Goal: Task Accomplishment & Management: Complete application form

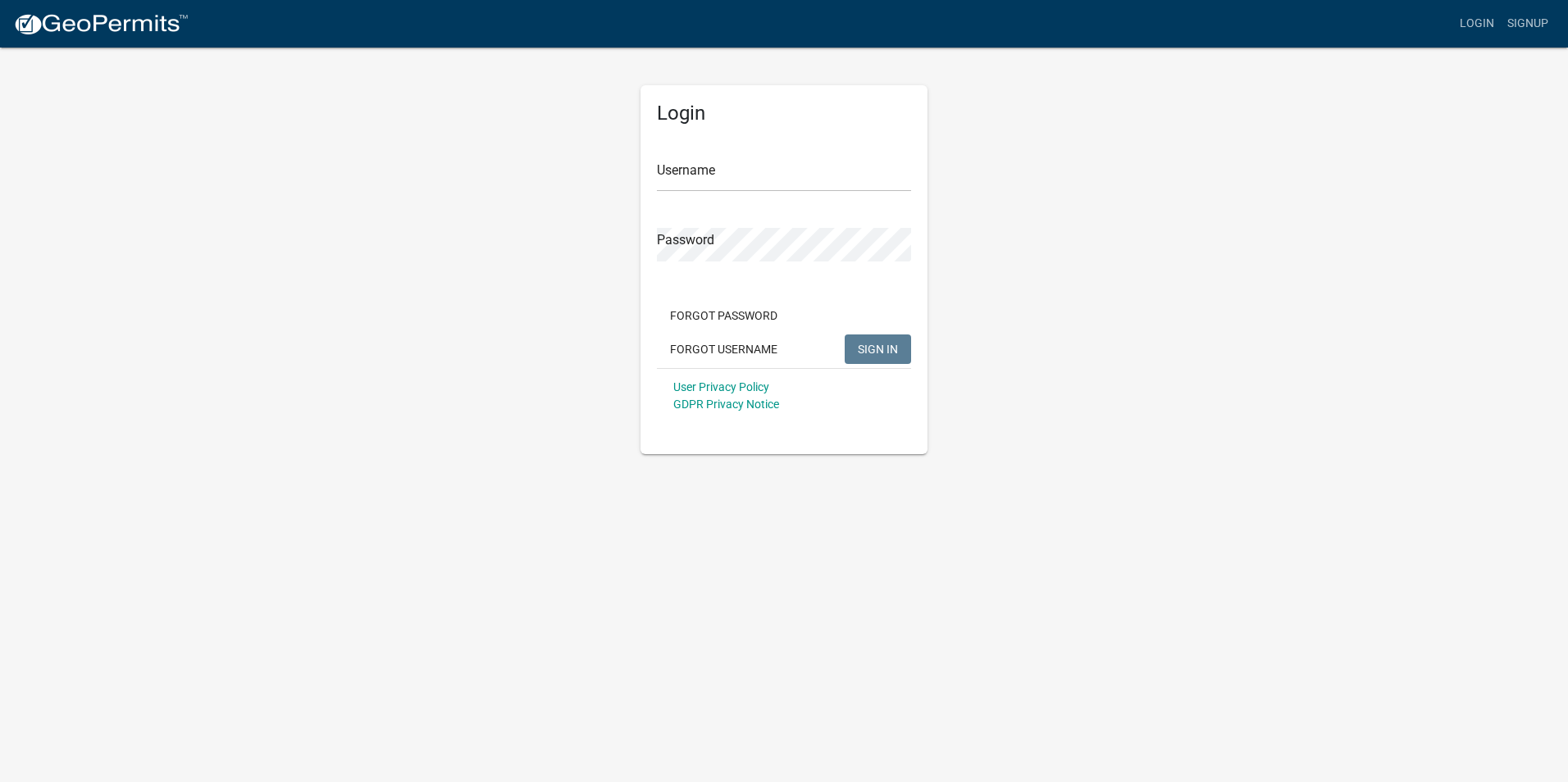
click at [657, 171] on div "Login Username Password Forgot Password Forgot Username SIGN IN User Privacy Po…" at bounding box center [784, 270] width 287 height 369
click at [657, 171] on input "Username" at bounding box center [784, 176] width 255 height 34
paste input "[EMAIL_ADDRESS][DOMAIN_NAME]"
type input "[EMAIL_ADDRESS][DOMAIN_NAME]"
click at [875, 348] on span "SIGN IN" at bounding box center [877, 348] width 40 height 13
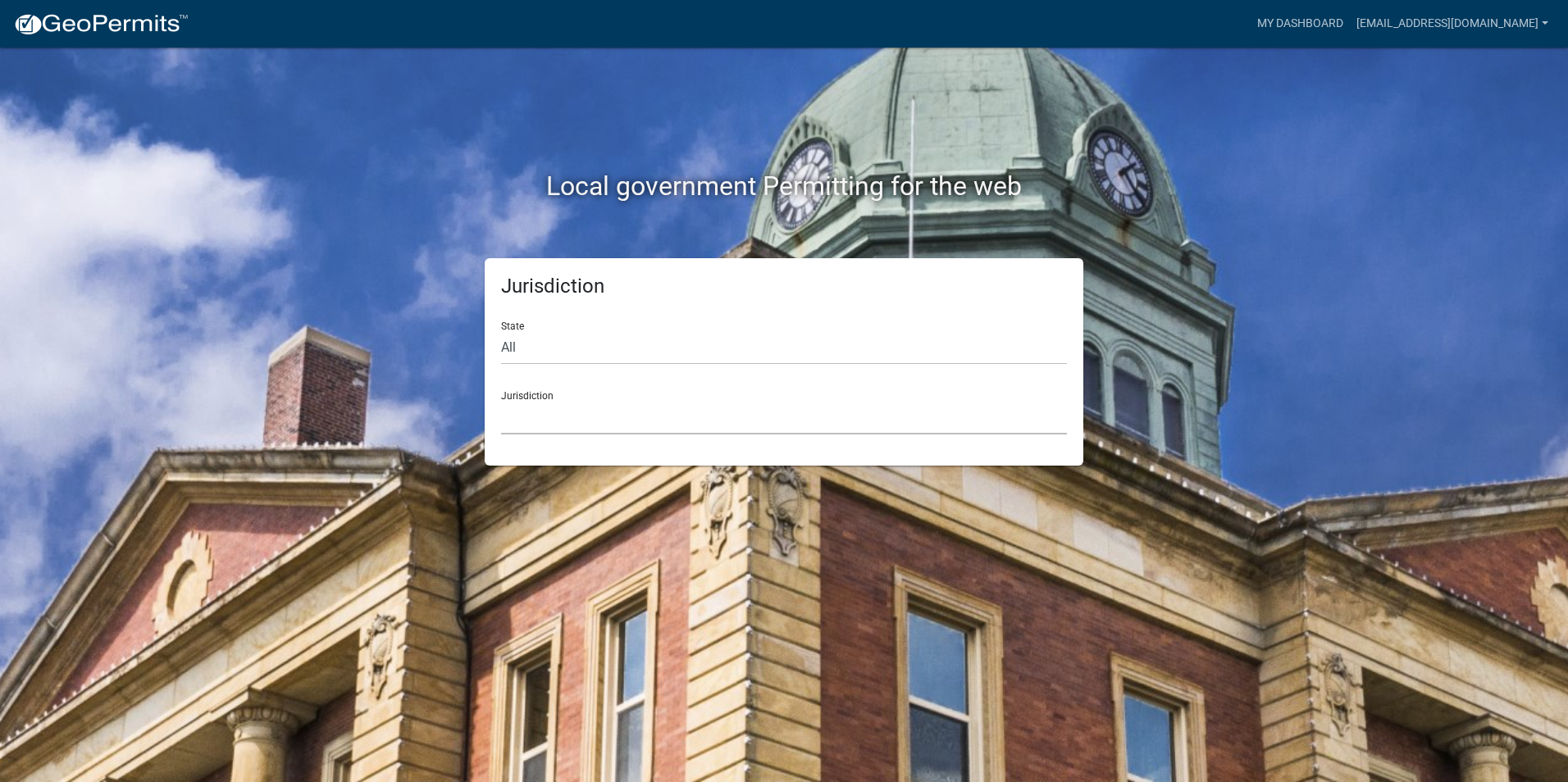
click at [521, 420] on select "[GEOGRAPHIC_DATA], [US_STATE] [GEOGRAPHIC_DATA], [US_STATE][PERSON_NAME][GEOGRA…" at bounding box center [784, 418] width 566 height 34
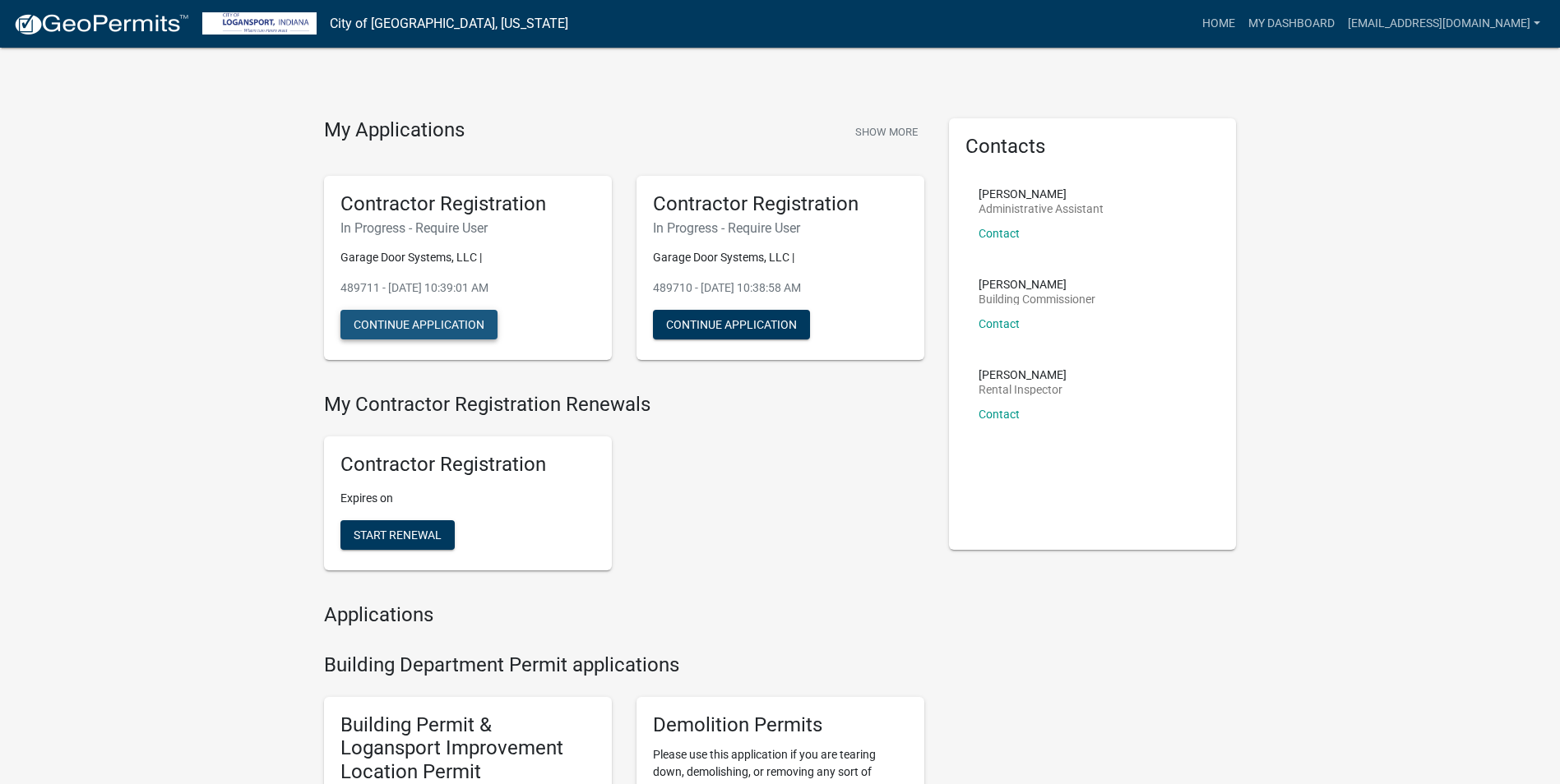
click at [408, 323] on button "Continue Application" at bounding box center [419, 324] width 157 height 29
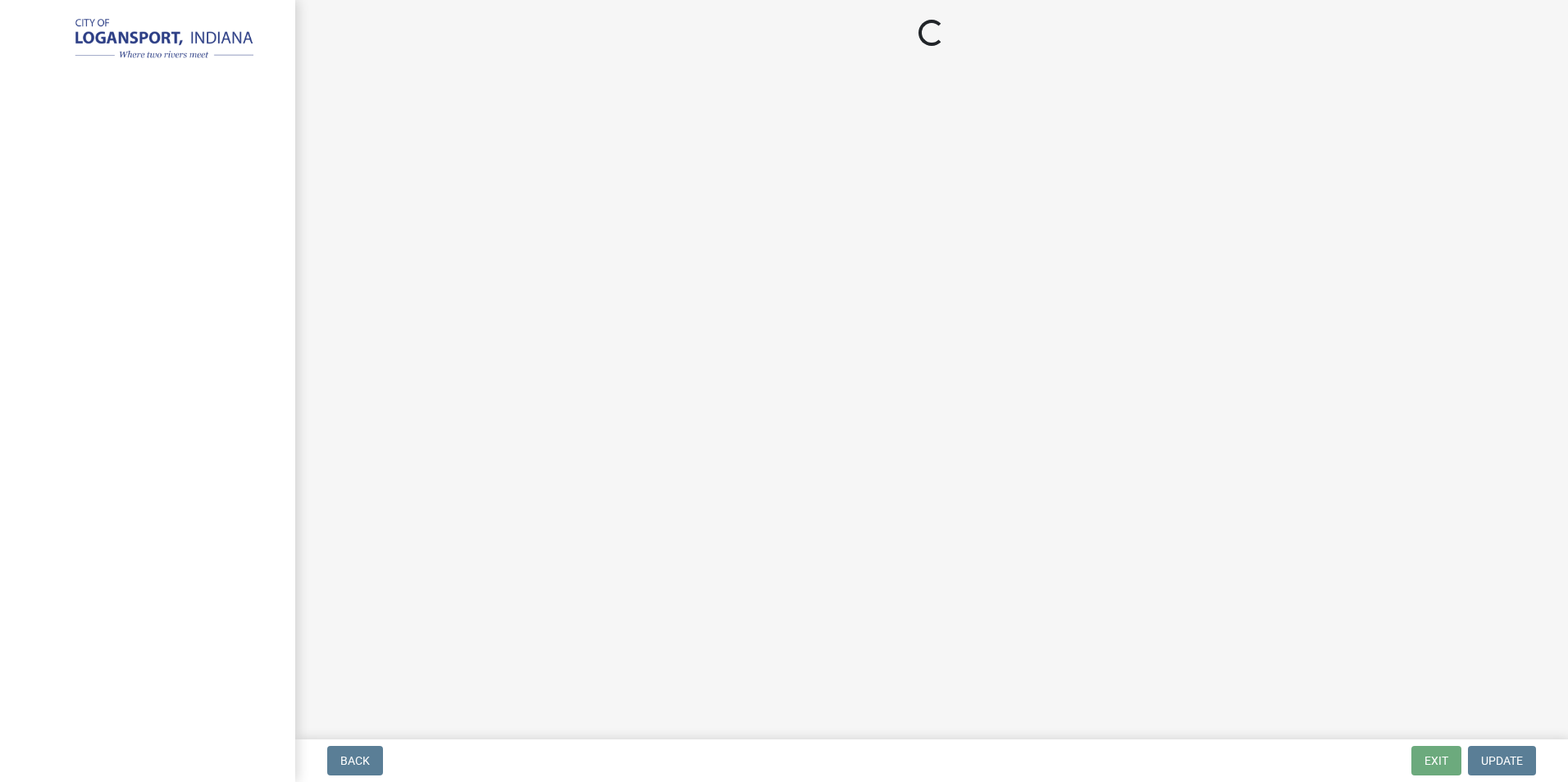
select select "OH"
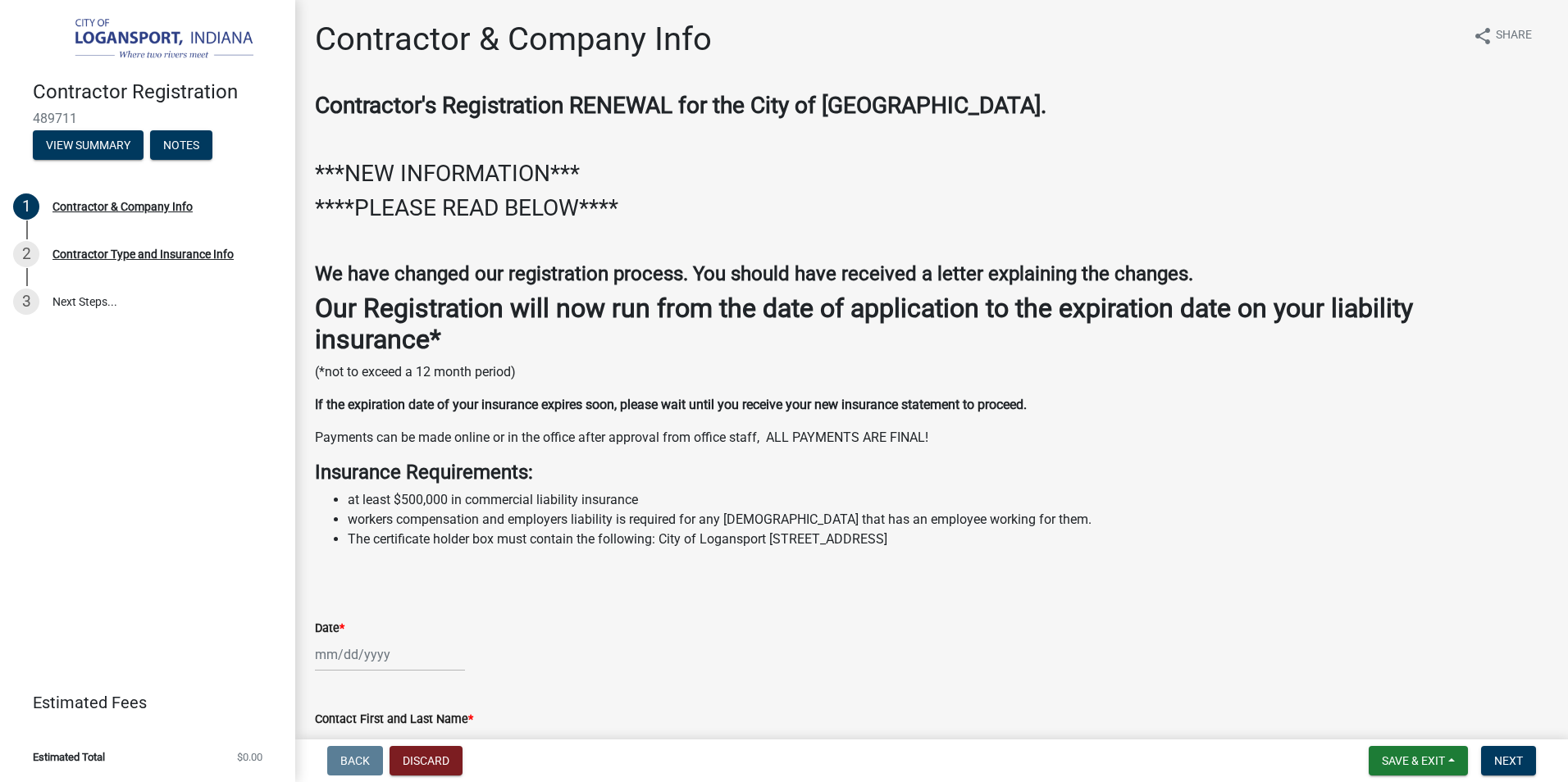
select select "10"
select select "2025"
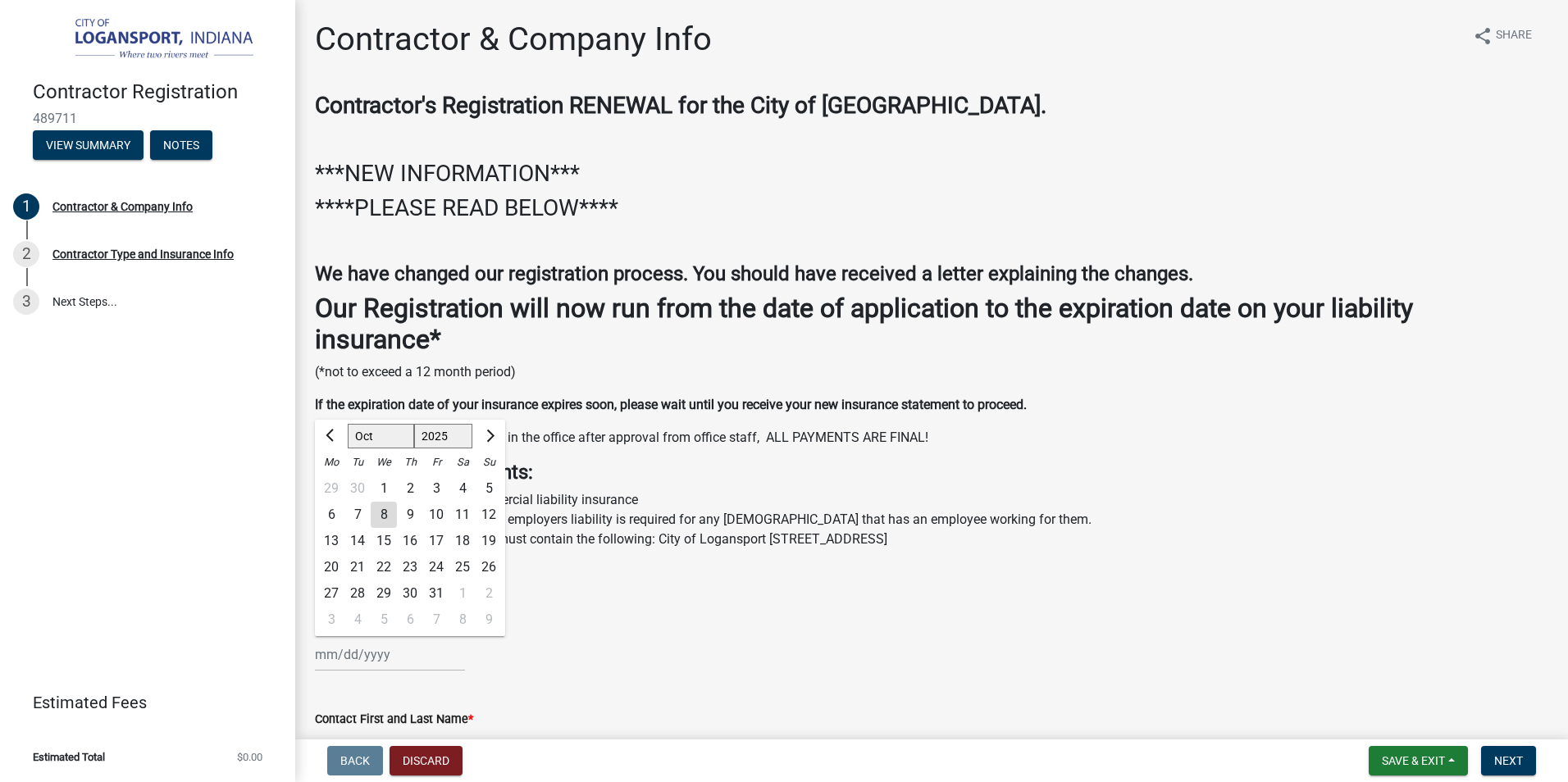
click at [322, 656] on div "Jan Feb Mar Apr May Jun Jul Aug Sep Oct Nov Dec 1525 1526 1527 1528 1529 1530 1…" at bounding box center [389, 655] width 150 height 34
click at [377, 512] on div "8" at bounding box center [384, 515] width 27 height 27
type input "[DATE]"
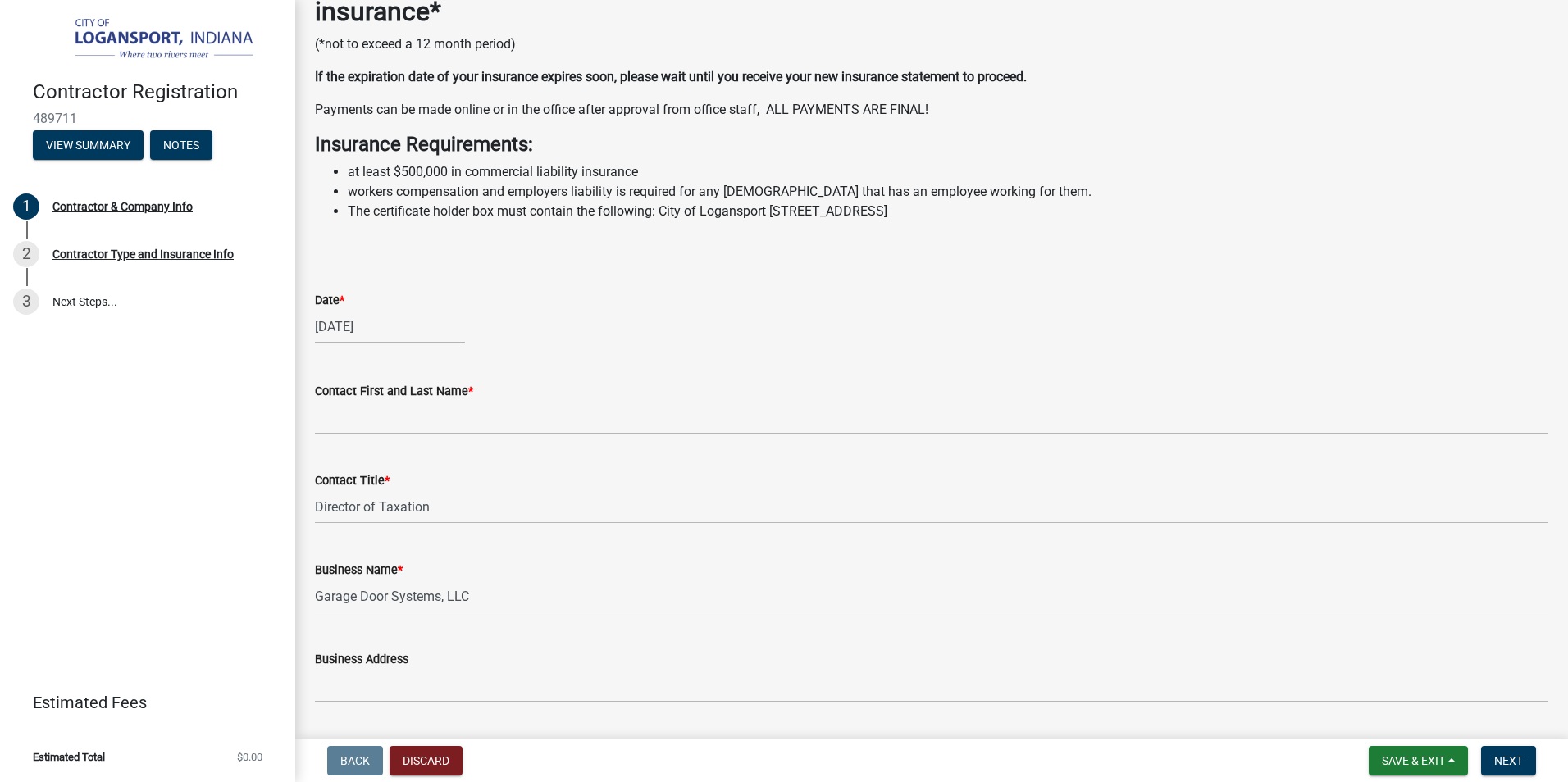
scroll to position [410, 0]
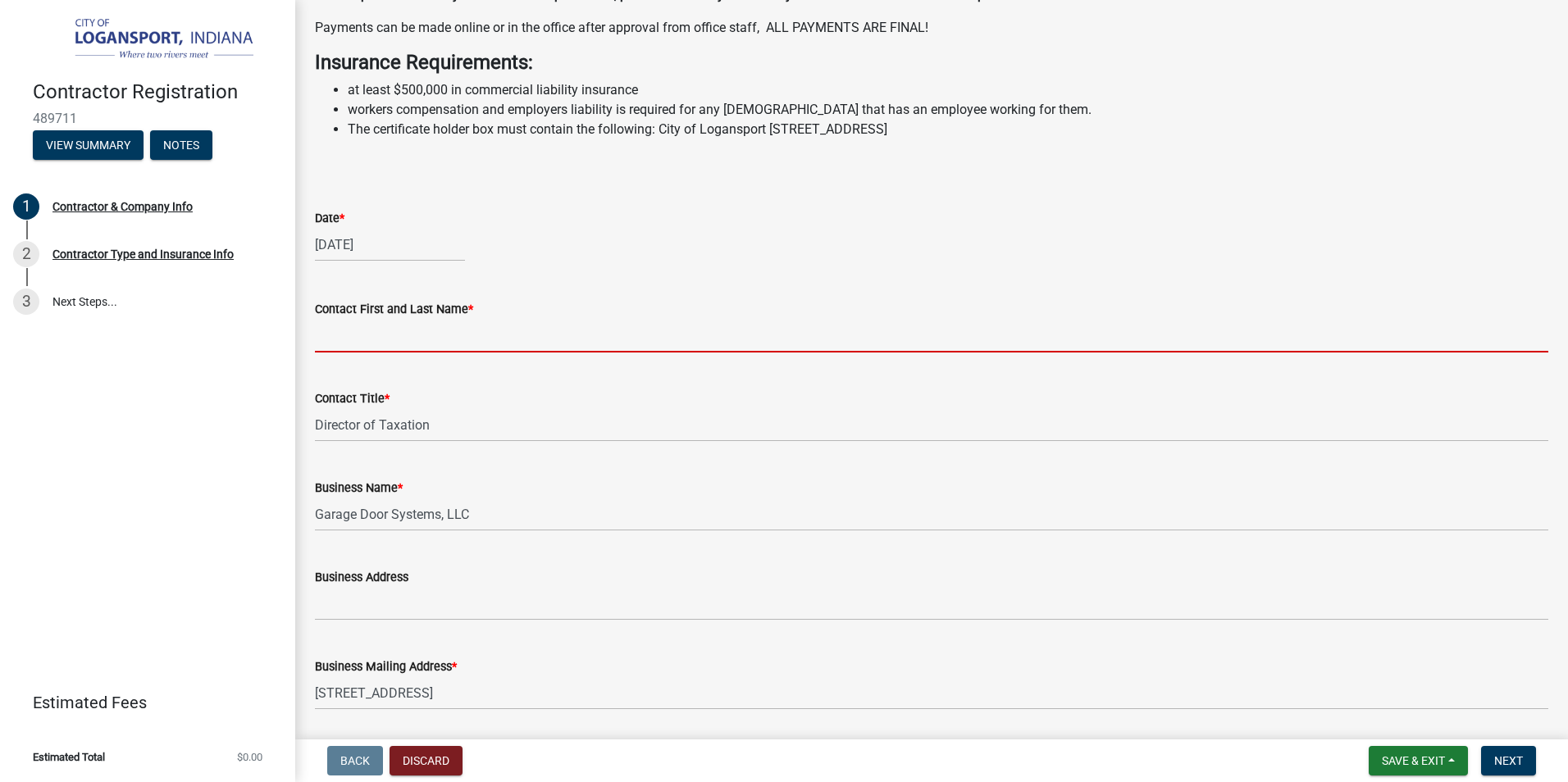
click at [346, 340] on input "Contact First and Last Name *" at bounding box center [931, 336] width 1234 height 34
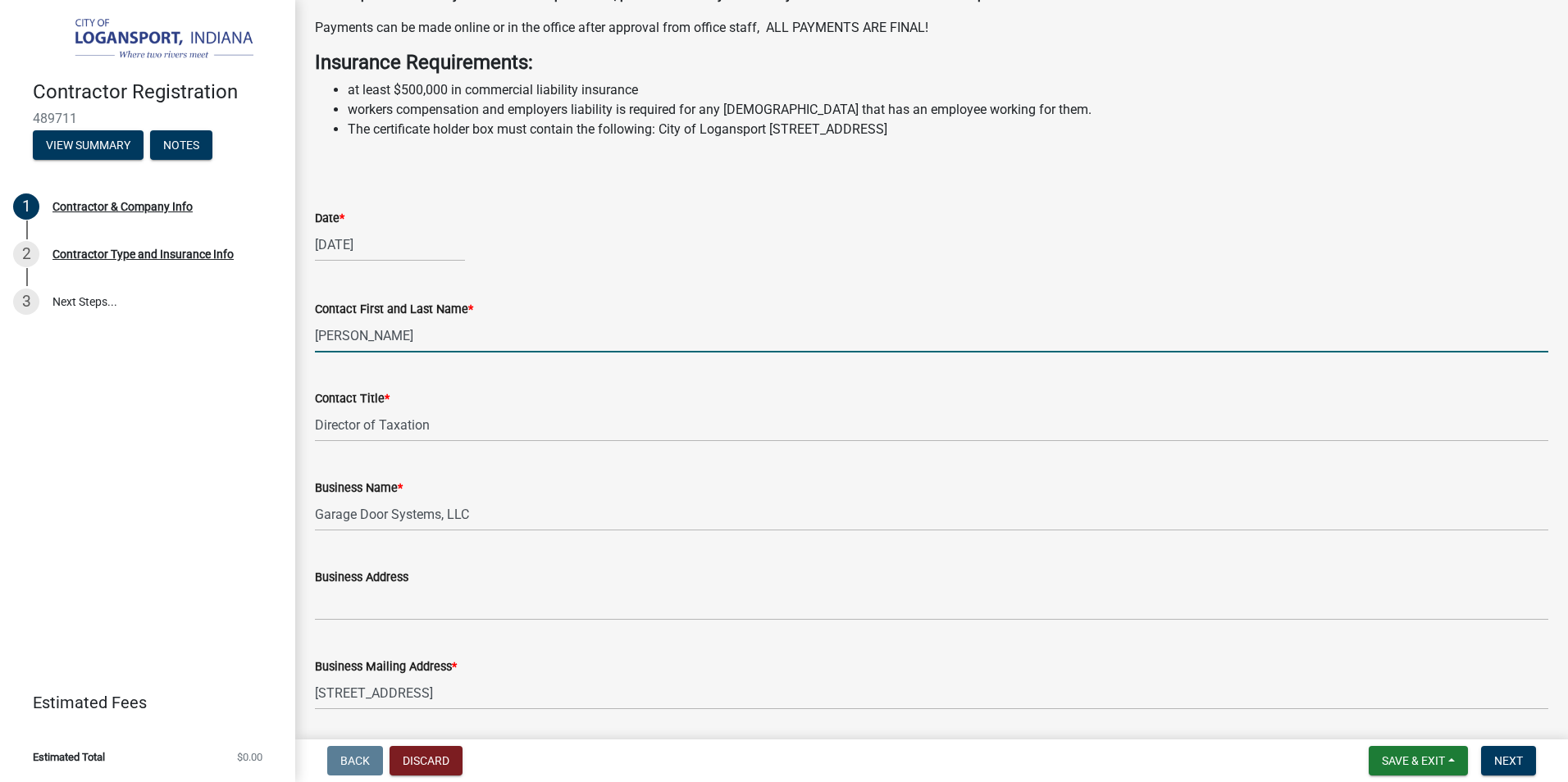
type input "[PERSON_NAME]"
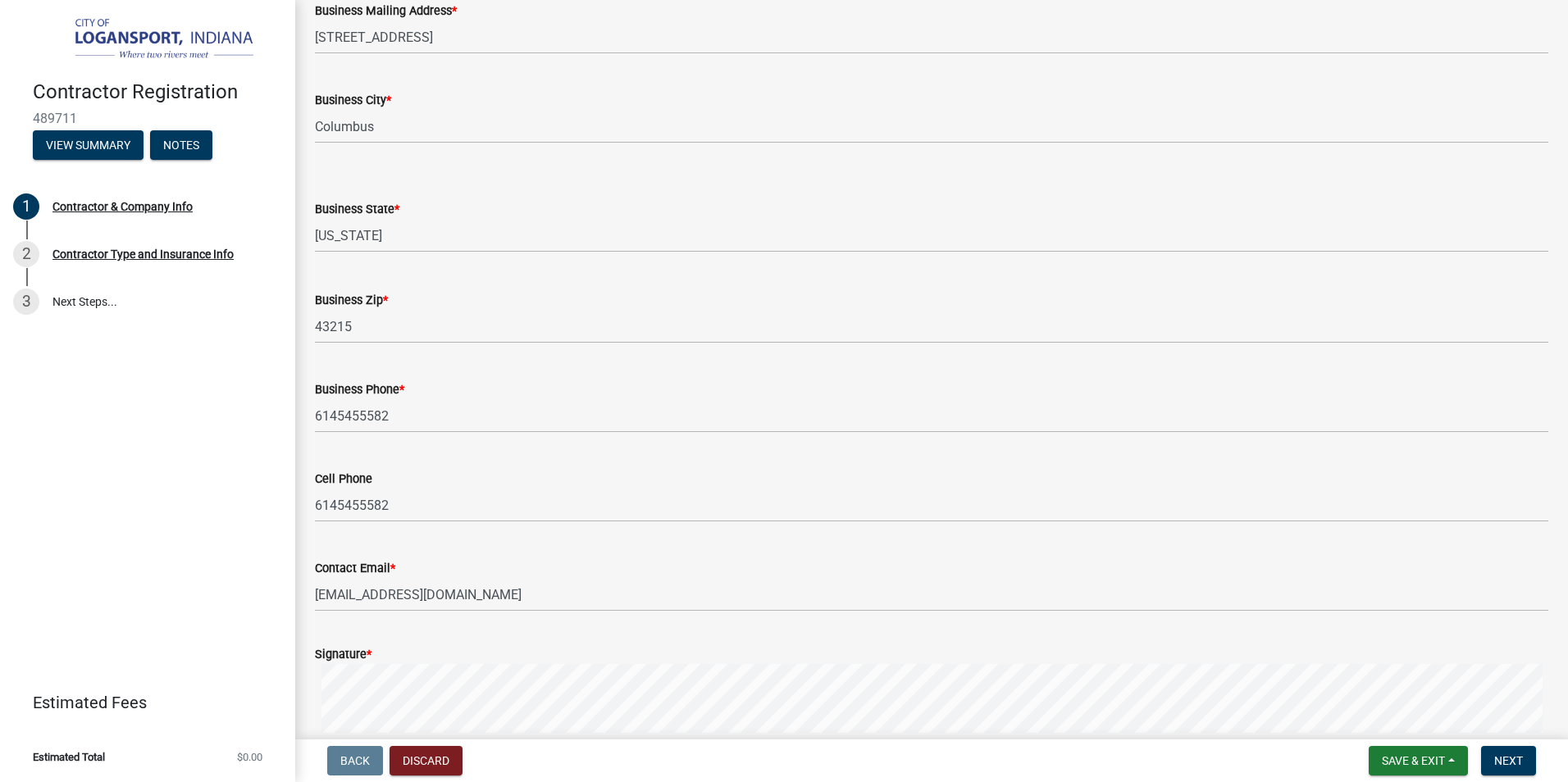
scroll to position [1148, 0]
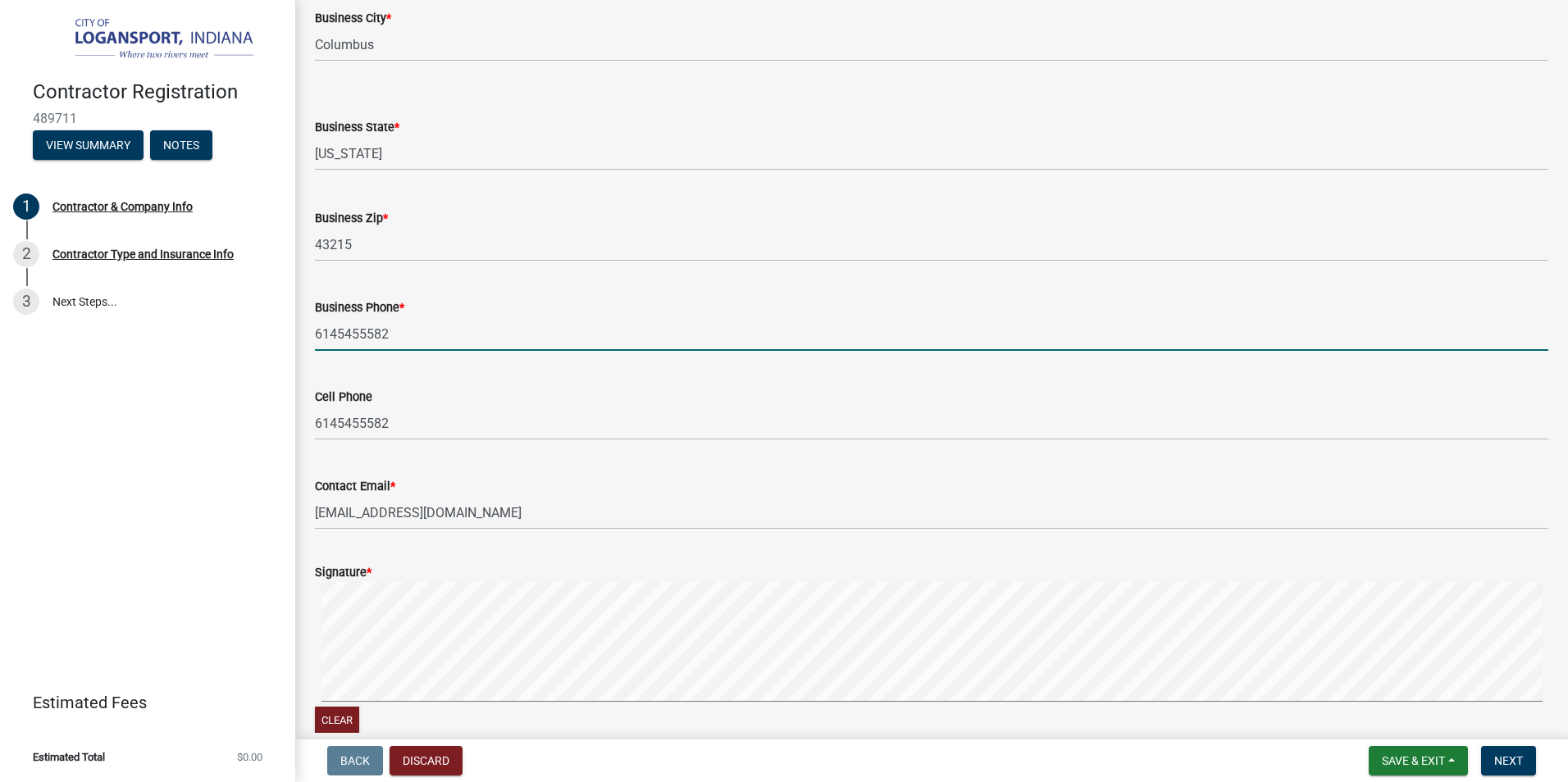
drag, startPoint x: 399, startPoint y: 332, endPoint x: 302, endPoint y: 326, distance: 97.2
click at [302, 326] on div "Business Phone * 6145455582" at bounding box center [931, 313] width 1258 height 76
type input "6142213399"
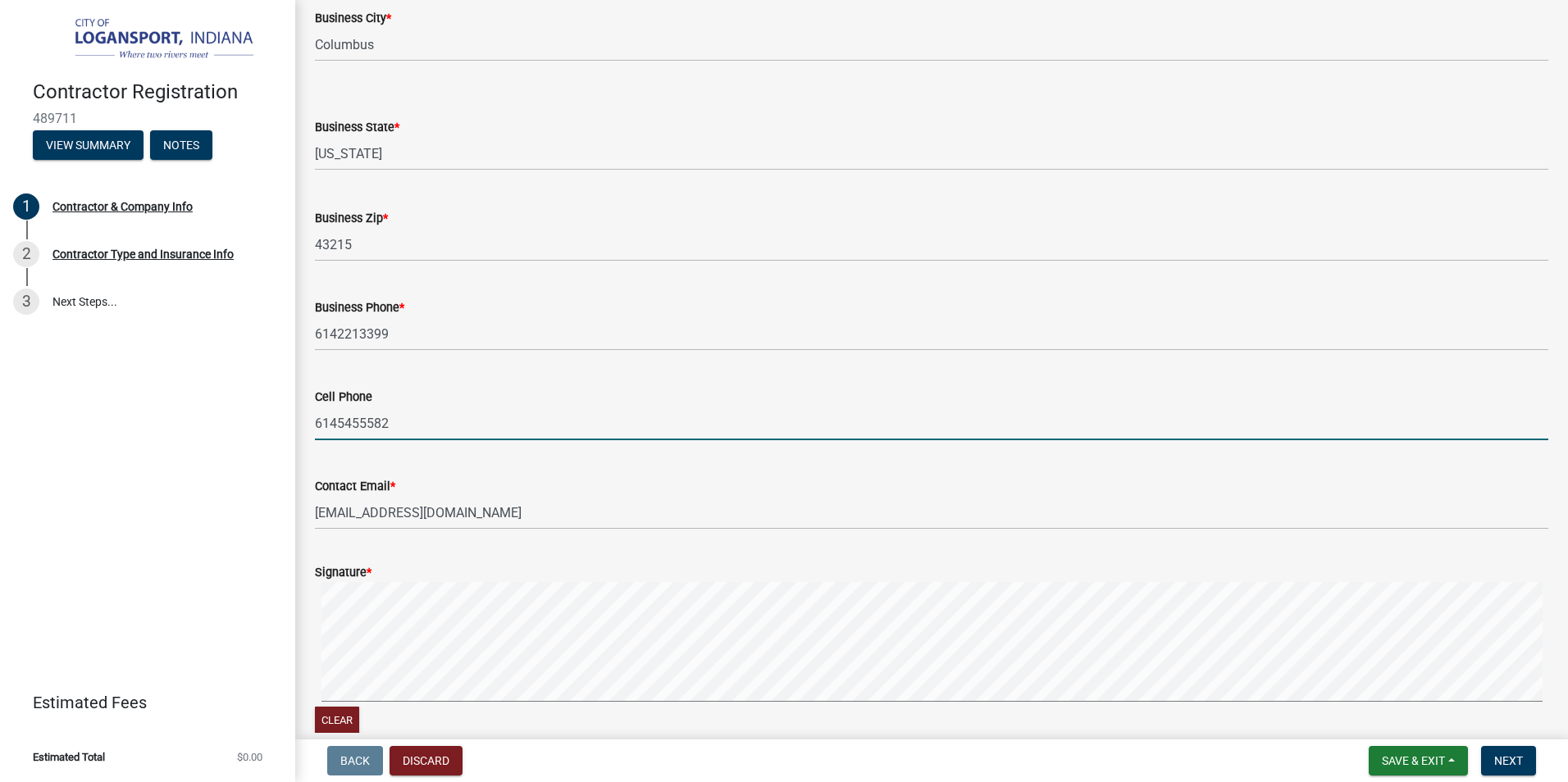
drag, startPoint x: 404, startPoint y: 428, endPoint x: 306, endPoint y: 418, distance: 98.5
click at [306, 418] on div "Cell Phone 6145455582" at bounding box center [931, 403] width 1258 height 76
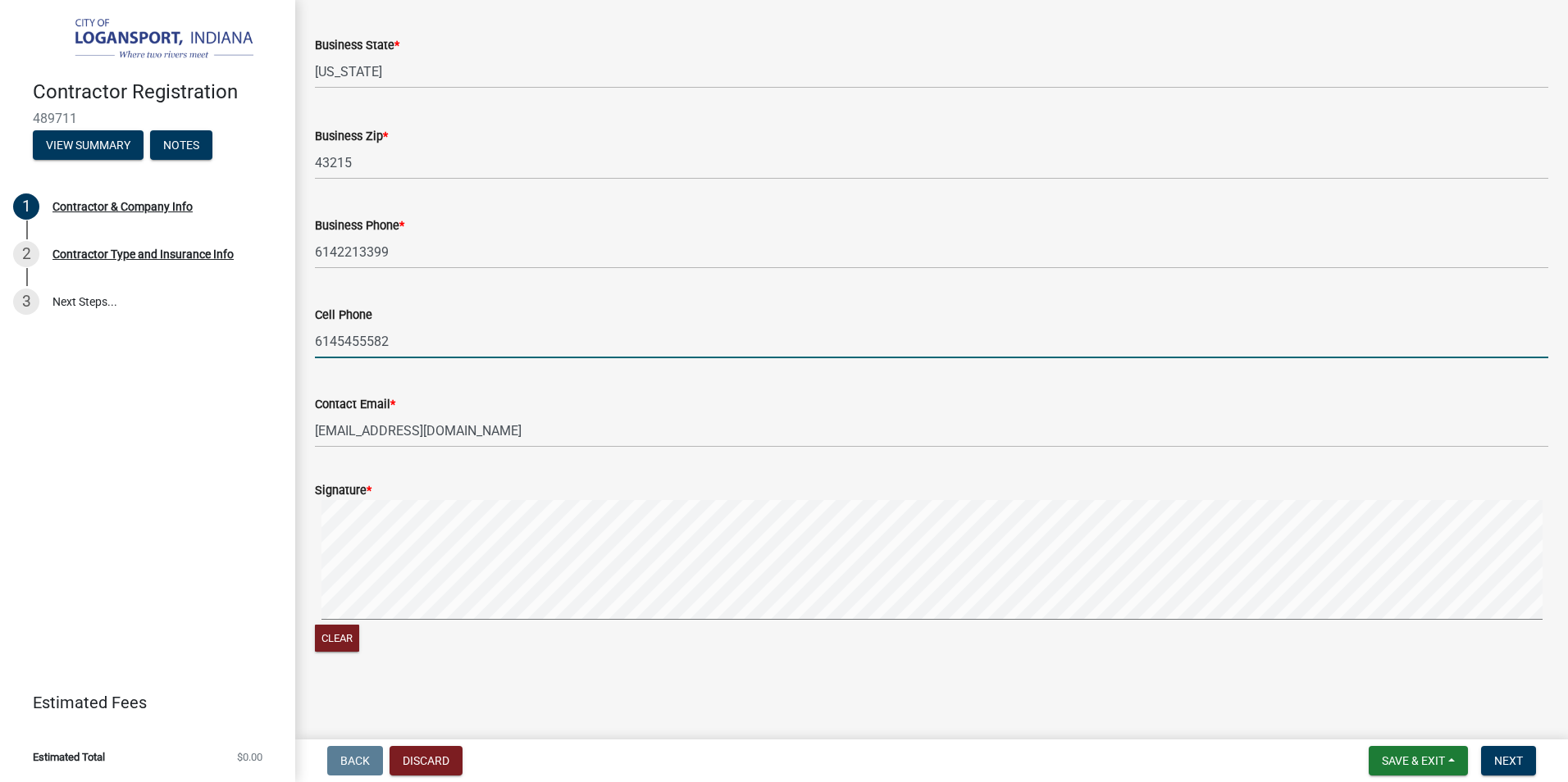
scroll to position [1232, 0]
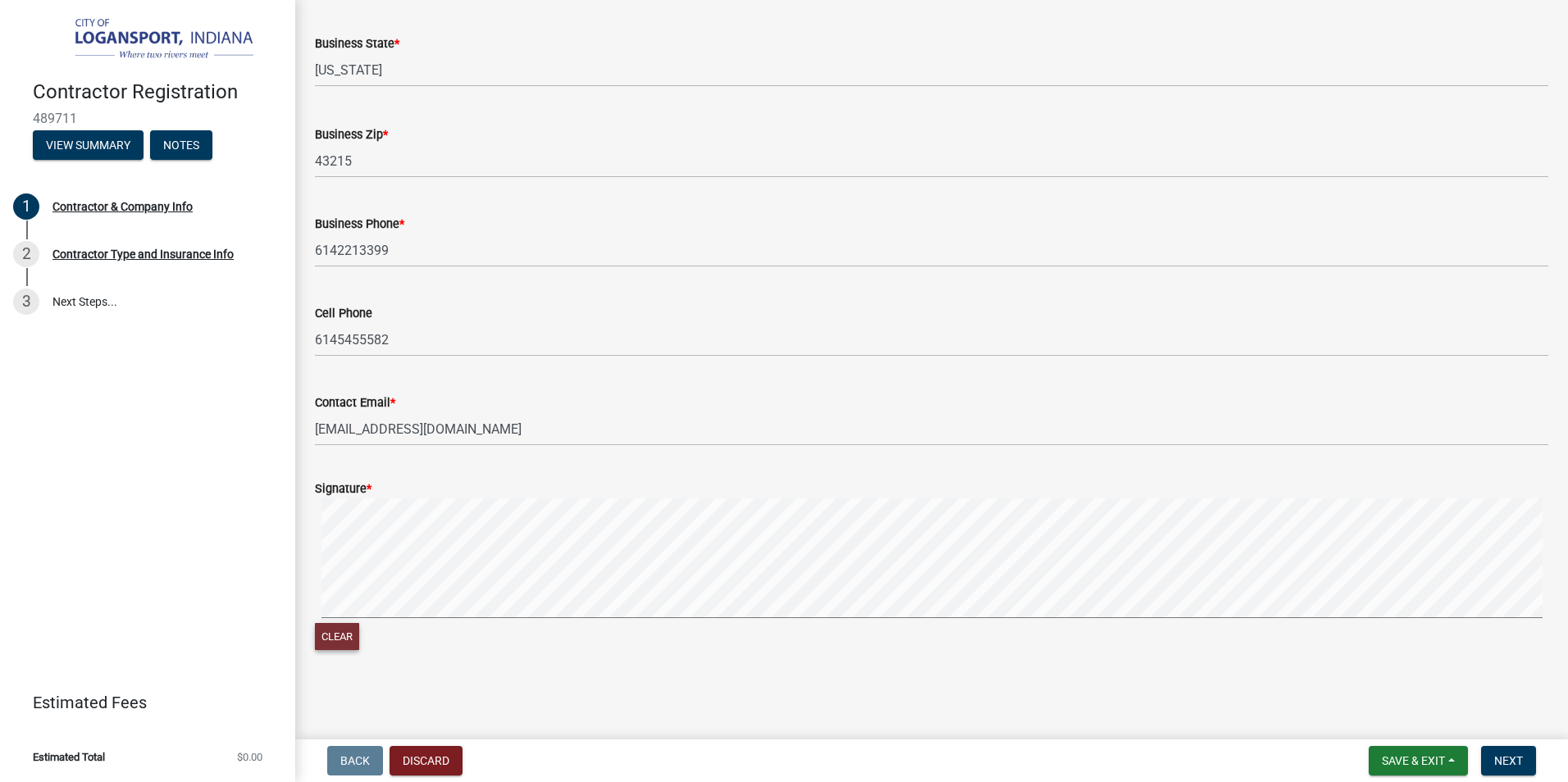
click at [343, 628] on button "Clear" at bounding box center [337, 637] width 44 height 27
click at [352, 619] on signature-pad at bounding box center [931, 560] width 1234 height 125
click at [633, 626] on div "Clear" at bounding box center [931, 576] width 1234 height 156
click at [1503, 762] on span "Next" at bounding box center [1509, 761] width 28 height 13
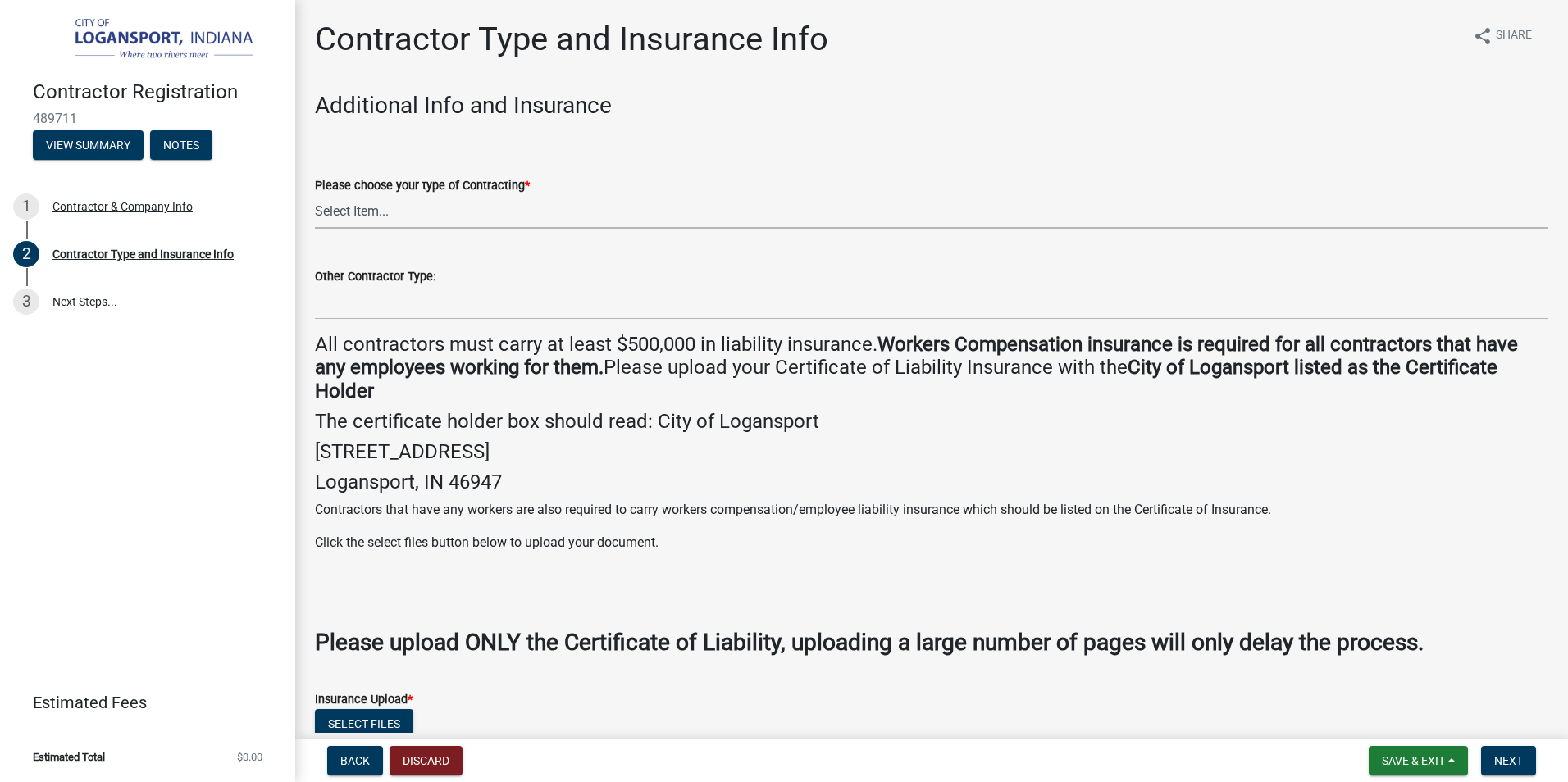
click at [396, 213] on select "Select Item... Plumber General HVAC Other Roofer Tree Service Demolition" at bounding box center [931, 212] width 1234 height 34
click at [315, 195] on select "Select Item... Plumber General HVAC Other Roofer Tree Service Demolition" at bounding box center [931, 212] width 1234 height 34
select select "03705ffd-7527-4ddb-a600-46f4763bc457"
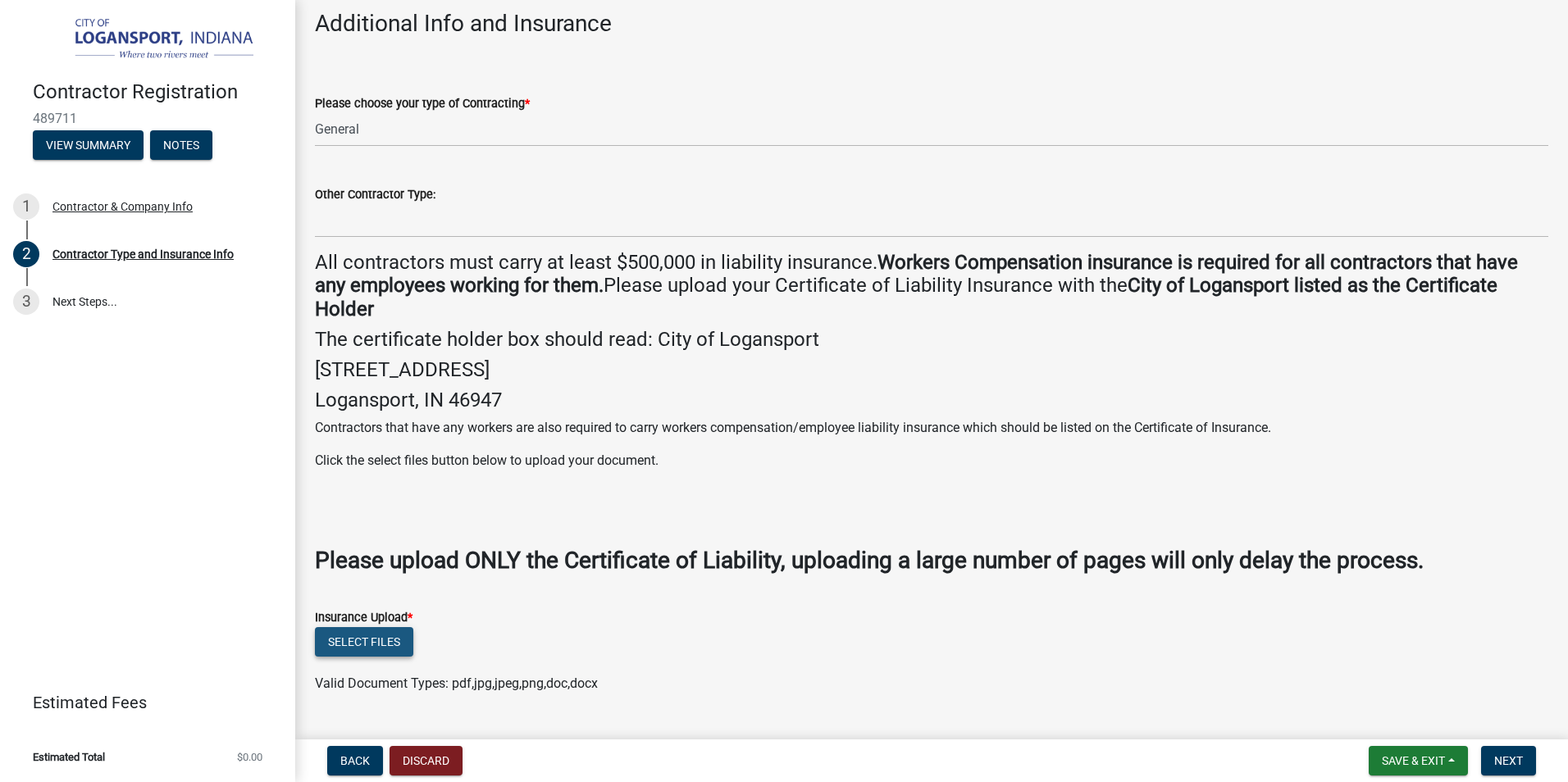
click at [352, 638] on button "Select files" at bounding box center [364, 642] width 98 height 29
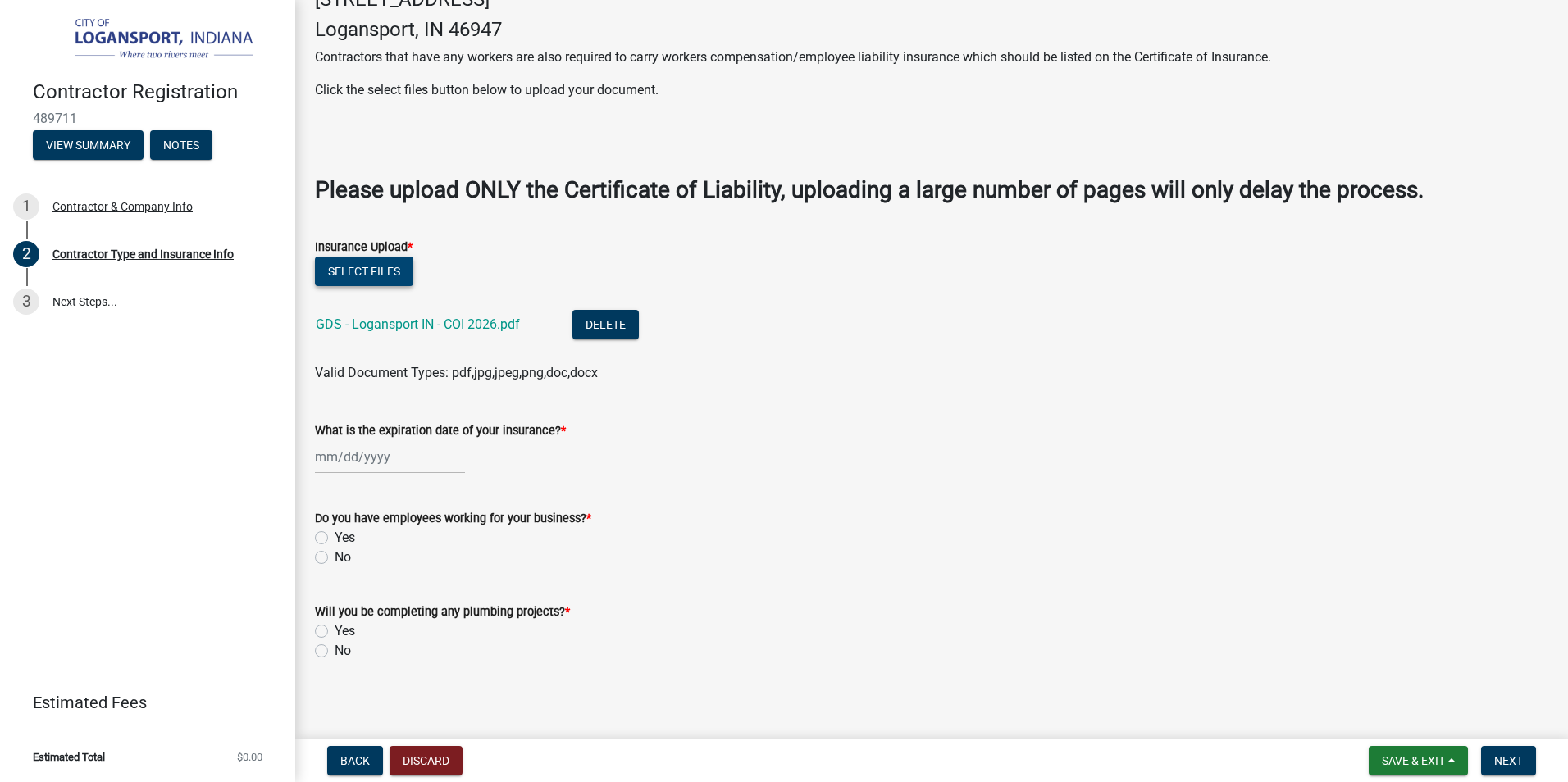
scroll to position [459, 0]
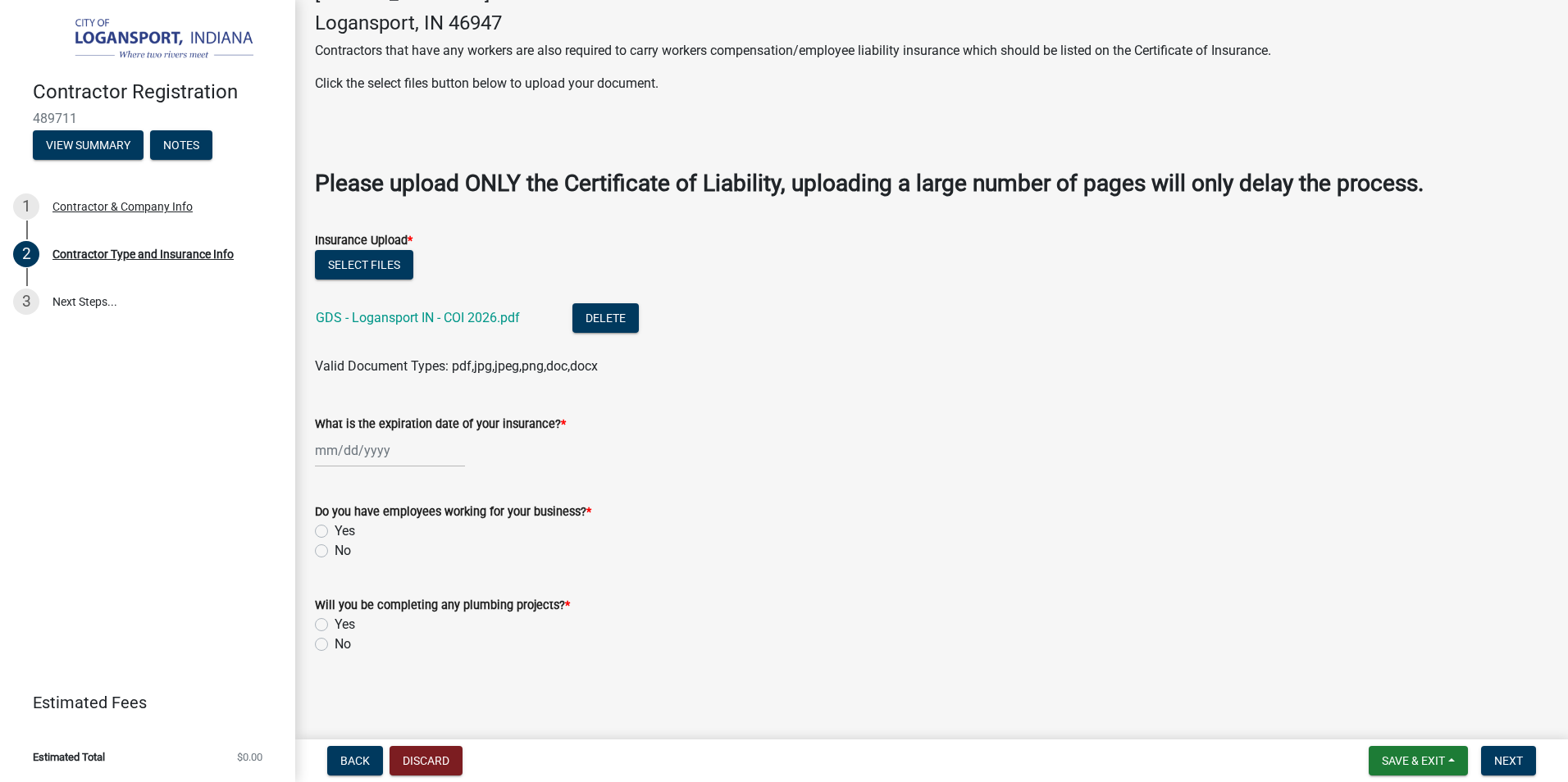
click at [340, 450] on div at bounding box center [389, 450] width 150 height 34
select select "10"
select select "2025"
click at [386, 541] on div "1" at bounding box center [384, 538] width 27 height 27
type input "10/01/2025"
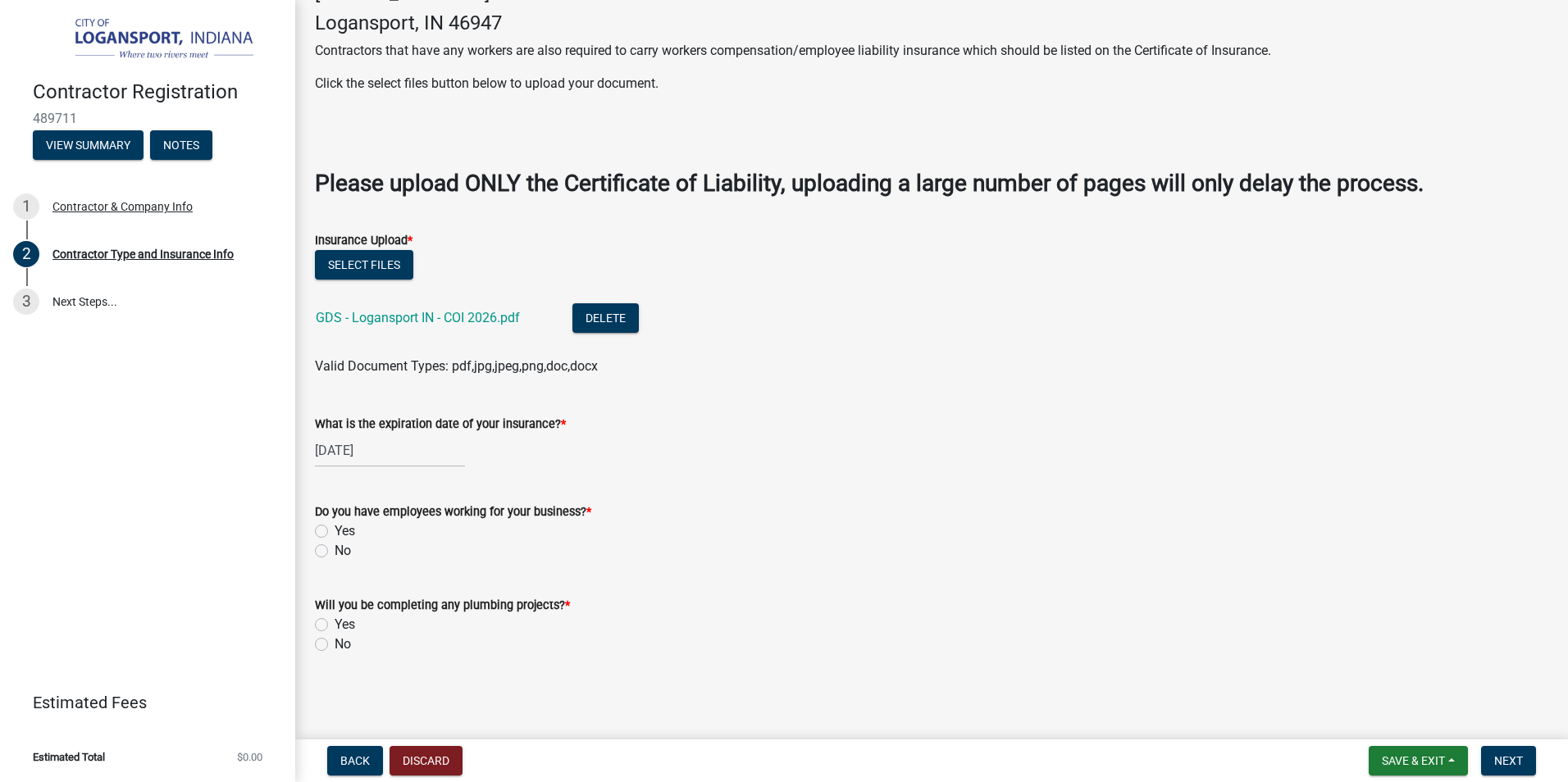
select select "10"
select select "2025"
click at [378, 455] on div "10/01/2025 Jan Feb Mar Apr May Jun Jul Aug Sep Oct Nov Dec 1525 1526 1527 1528 …" at bounding box center [389, 450] width 150 height 34
click at [487, 484] on span "Next month" at bounding box center [489, 485] width 12 height 12
click at [486, 487] on span "Next month" at bounding box center [489, 485] width 12 height 12
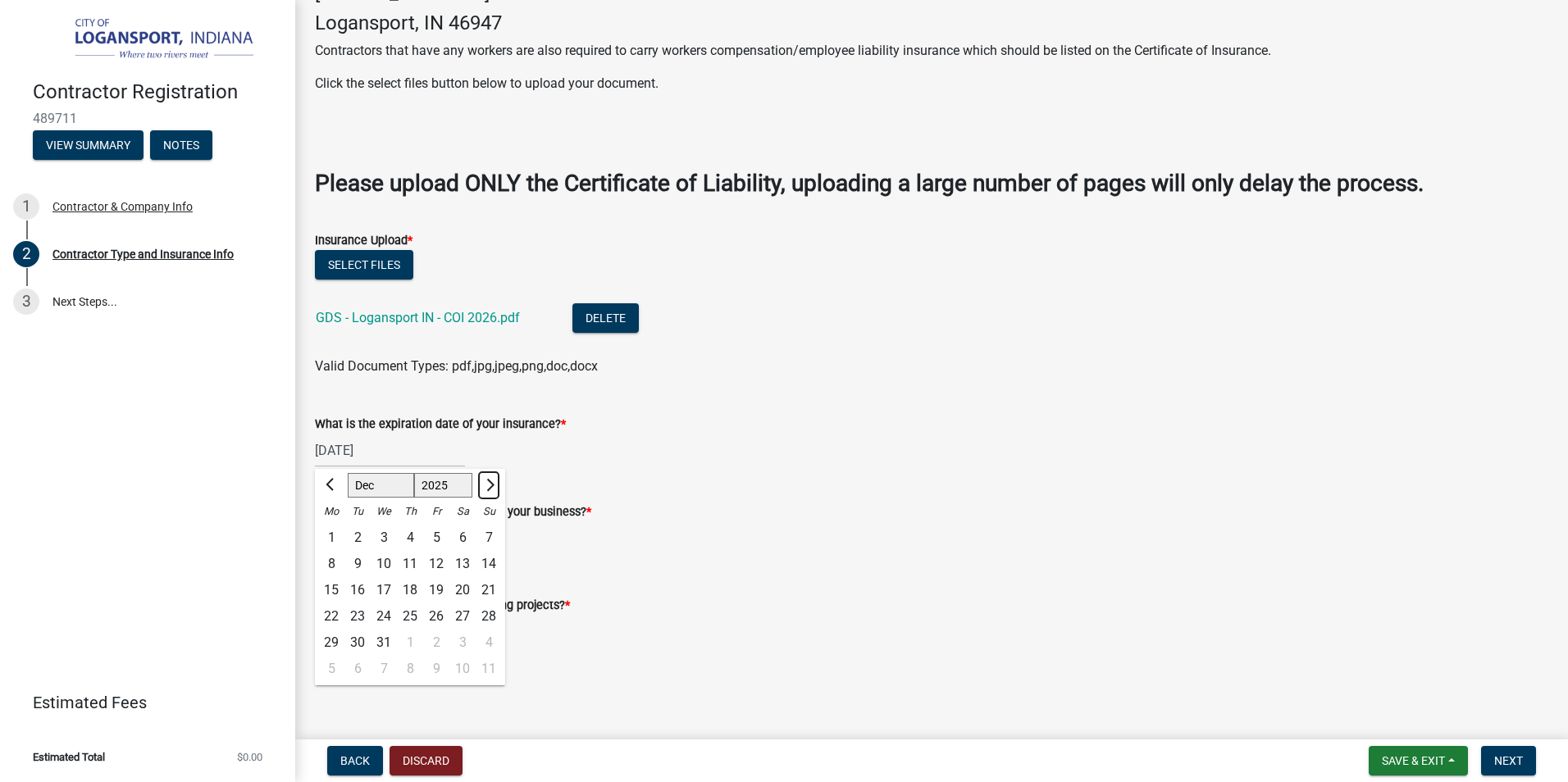
click at [486, 487] on span "Next month" at bounding box center [489, 485] width 12 height 12
select select "1"
select select "2026"
click at [486, 487] on span "Next month" at bounding box center [489, 485] width 12 height 12
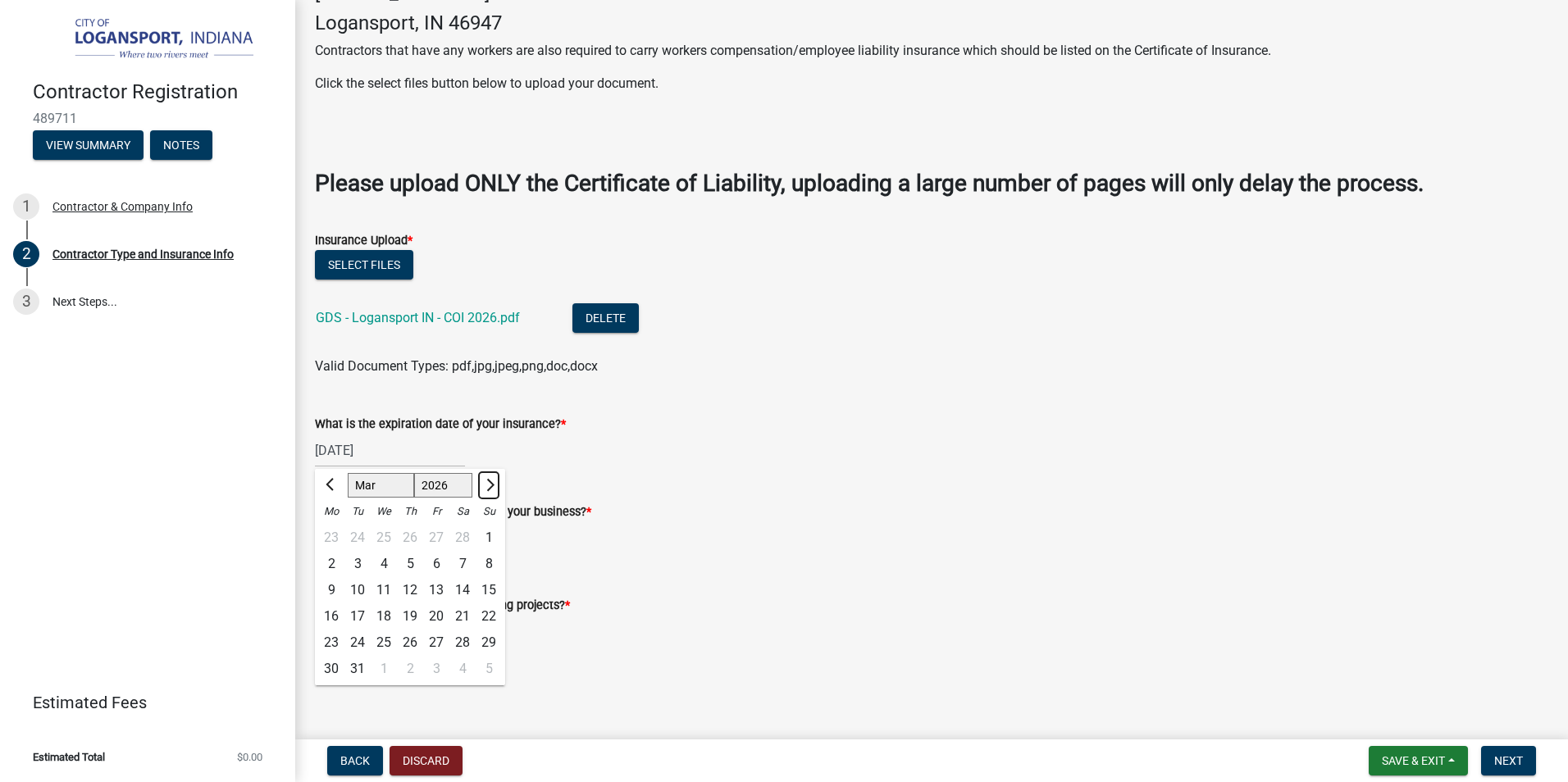
click at [485, 487] on span "Next month" at bounding box center [489, 485] width 12 height 12
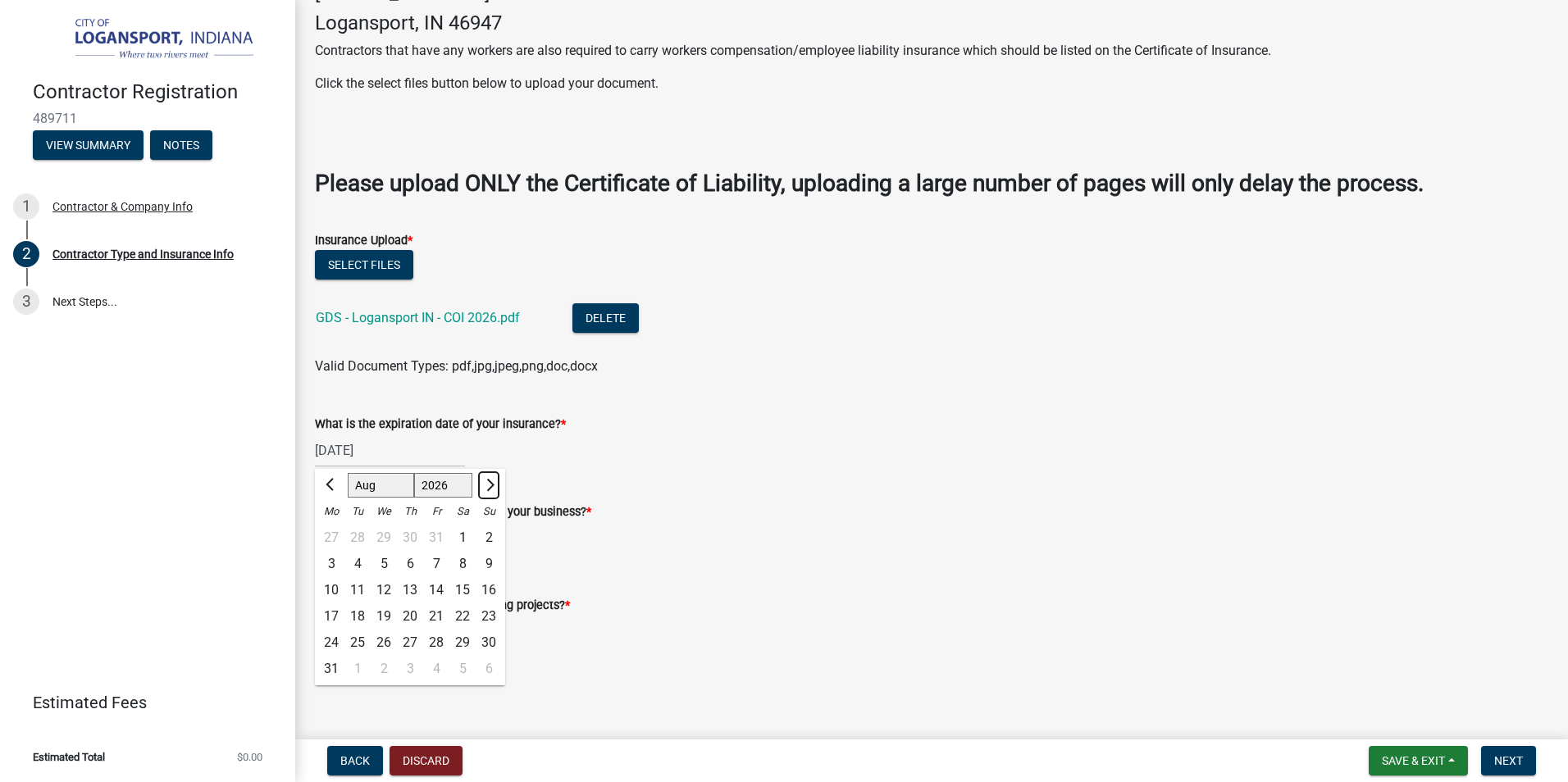
click at [485, 487] on span "Next month" at bounding box center [489, 485] width 12 height 12
click at [332, 484] on span "Previous month" at bounding box center [332, 485] width 12 height 12
select select "10"
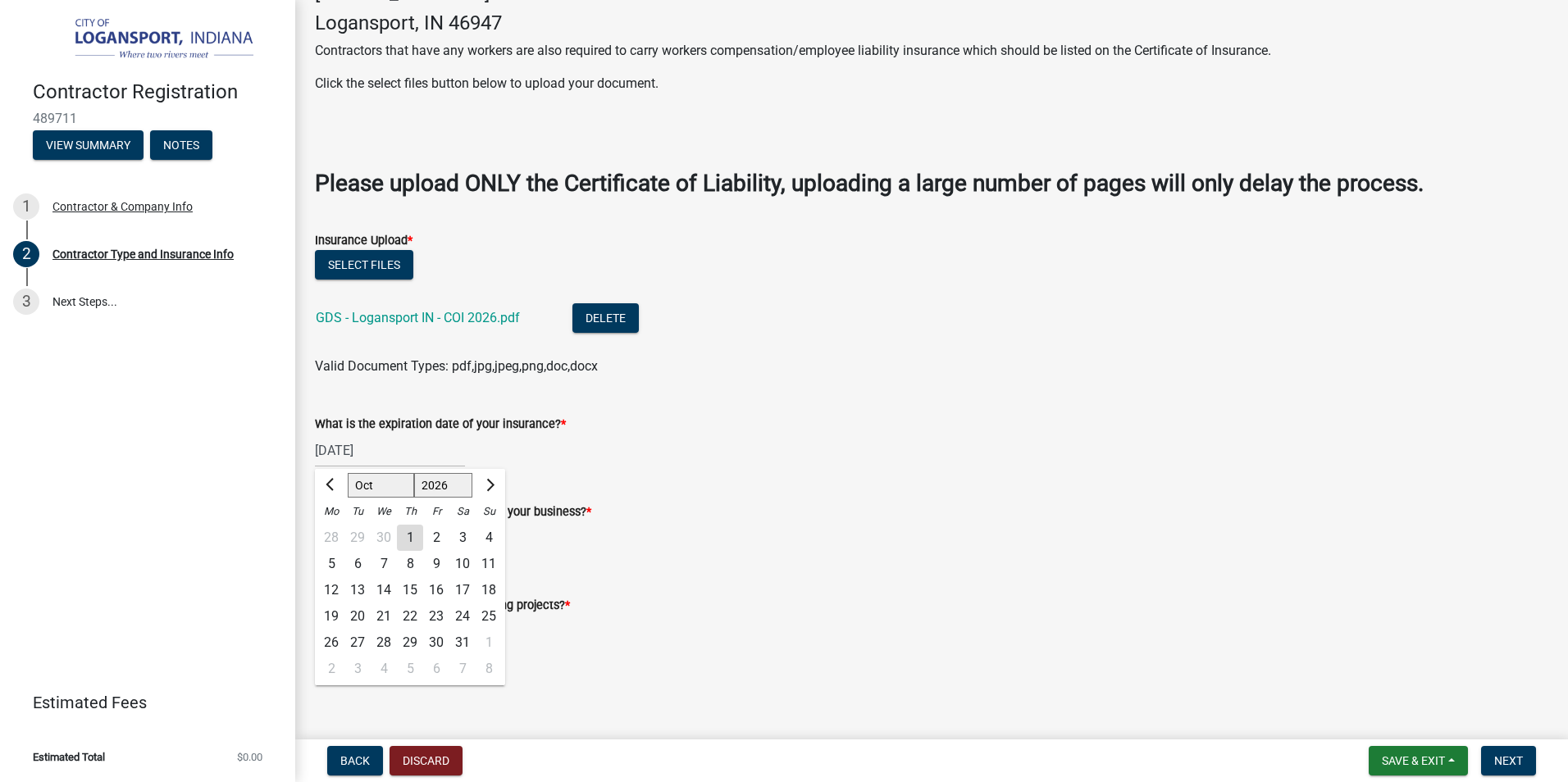
click at [409, 537] on div "1" at bounding box center [411, 538] width 27 height 27
type input "10/01/2026"
click at [334, 529] on label "Yes" at bounding box center [344, 531] width 20 height 20
click at [334, 529] on input "Yes" at bounding box center [340, 527] width 11 height 11
radio input "true"
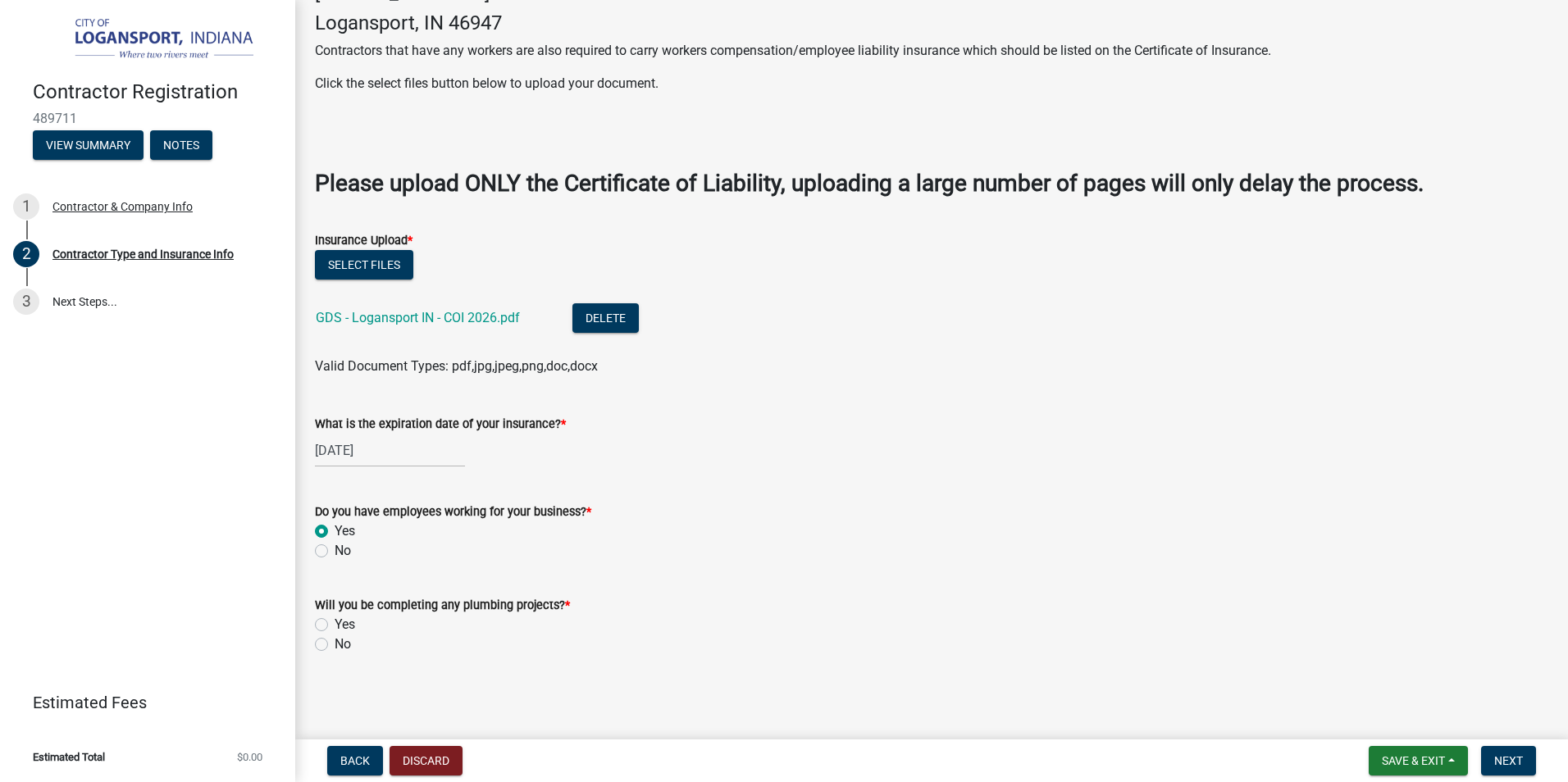
click at [334, 643] on label "No" at bounding box center [342, 645] width 16 height 20
click at [334, 643] on input "No" at bounding box center [340, 640] width 11 height 11
radio input "true"
click at [1521, 761] on span "Next" at bounding box center [1509, 761] width 28 height 13
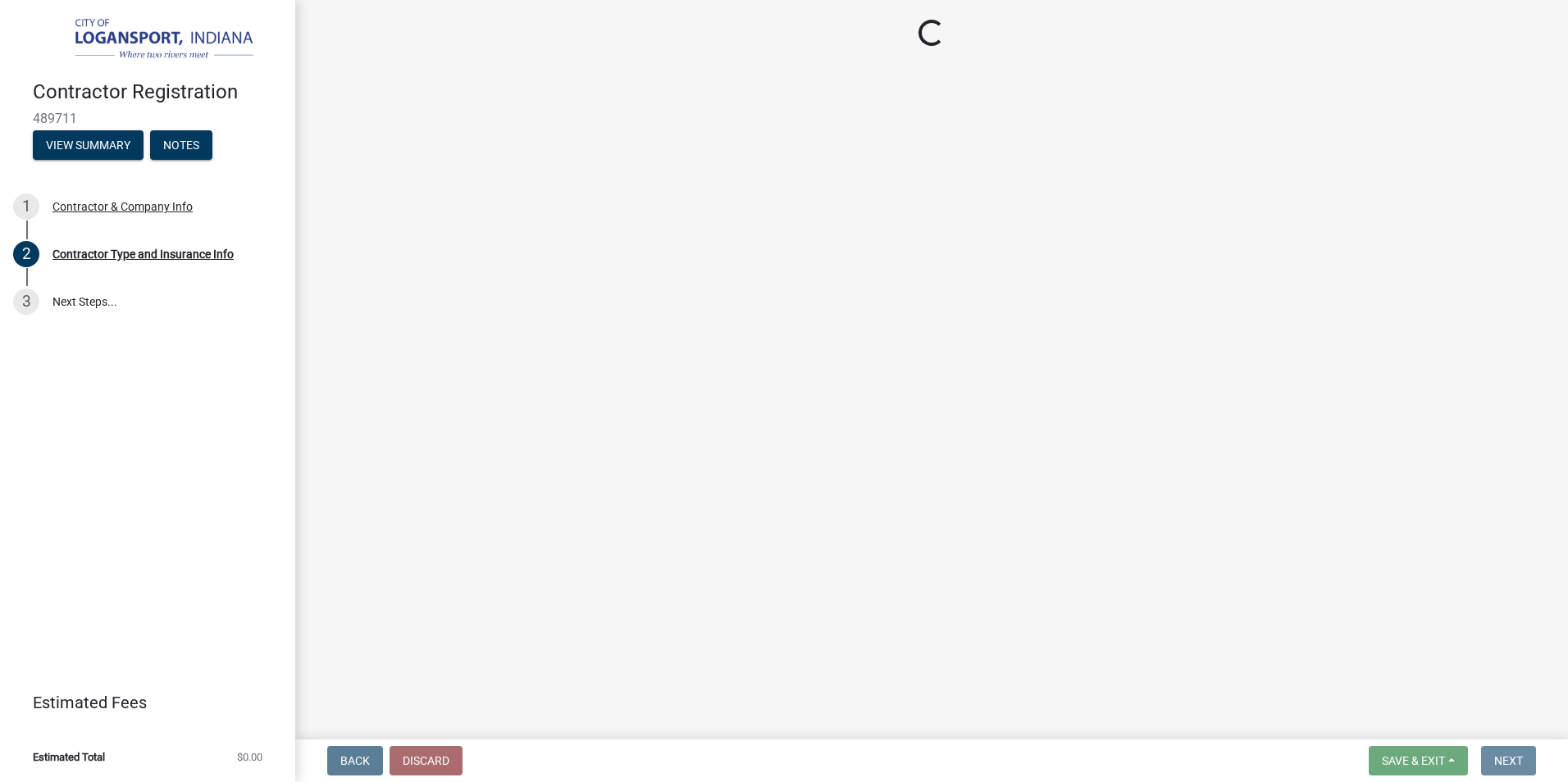
scroll to position [0, 0]
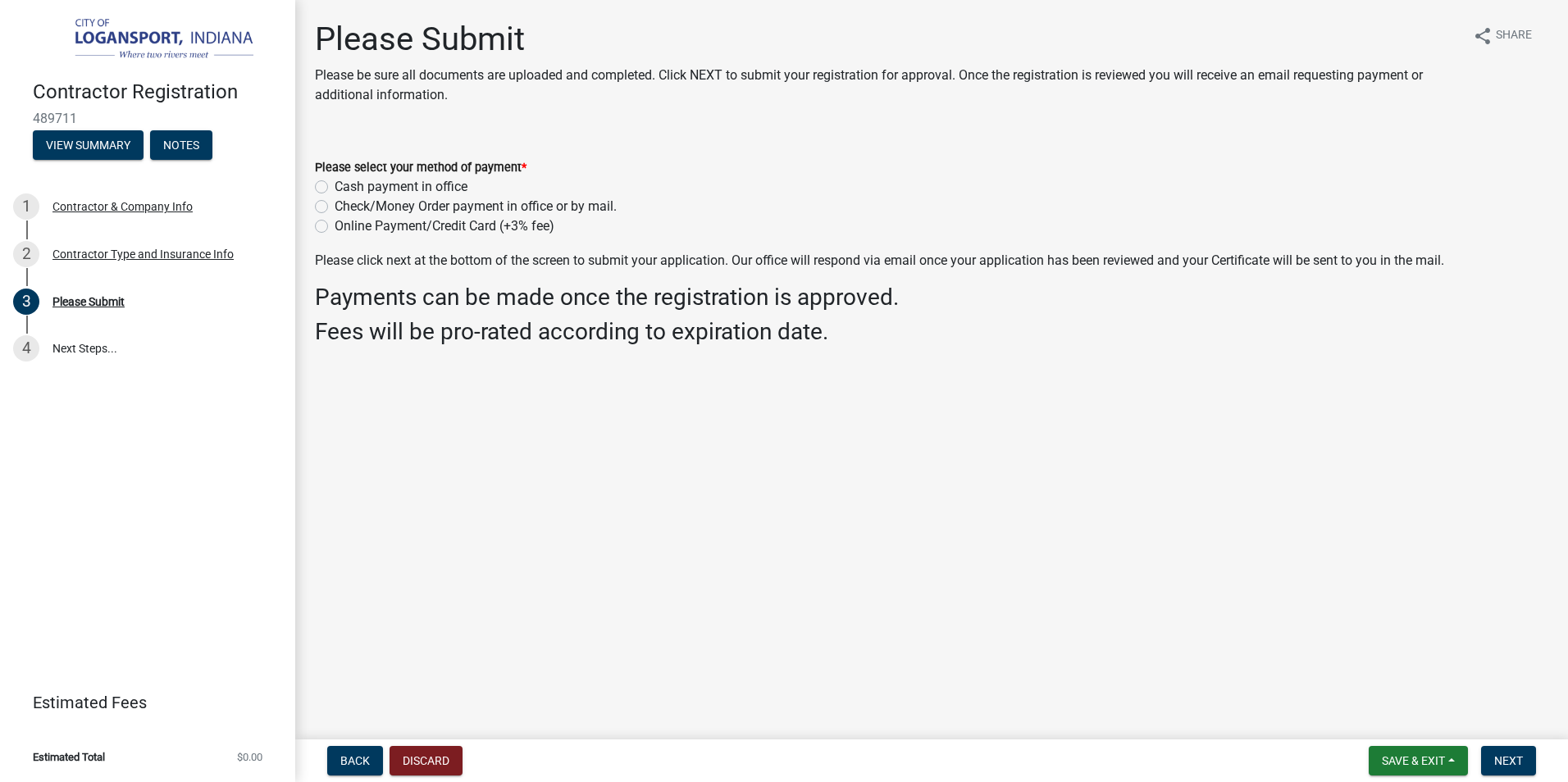
click at [334, 225] on label "Online Payment/Credit Card (+3% fee)" at bounding box center [444, 226] width 220 height 20
click at [334, 225] on input "Online Payment/Credit Card (+3% fee)" at bounding box center [340, 222] width 11 height 11
radio input "true"
click at [1503, 762] on span "Next" at bounding box center [1509, 761] width 28 height 13
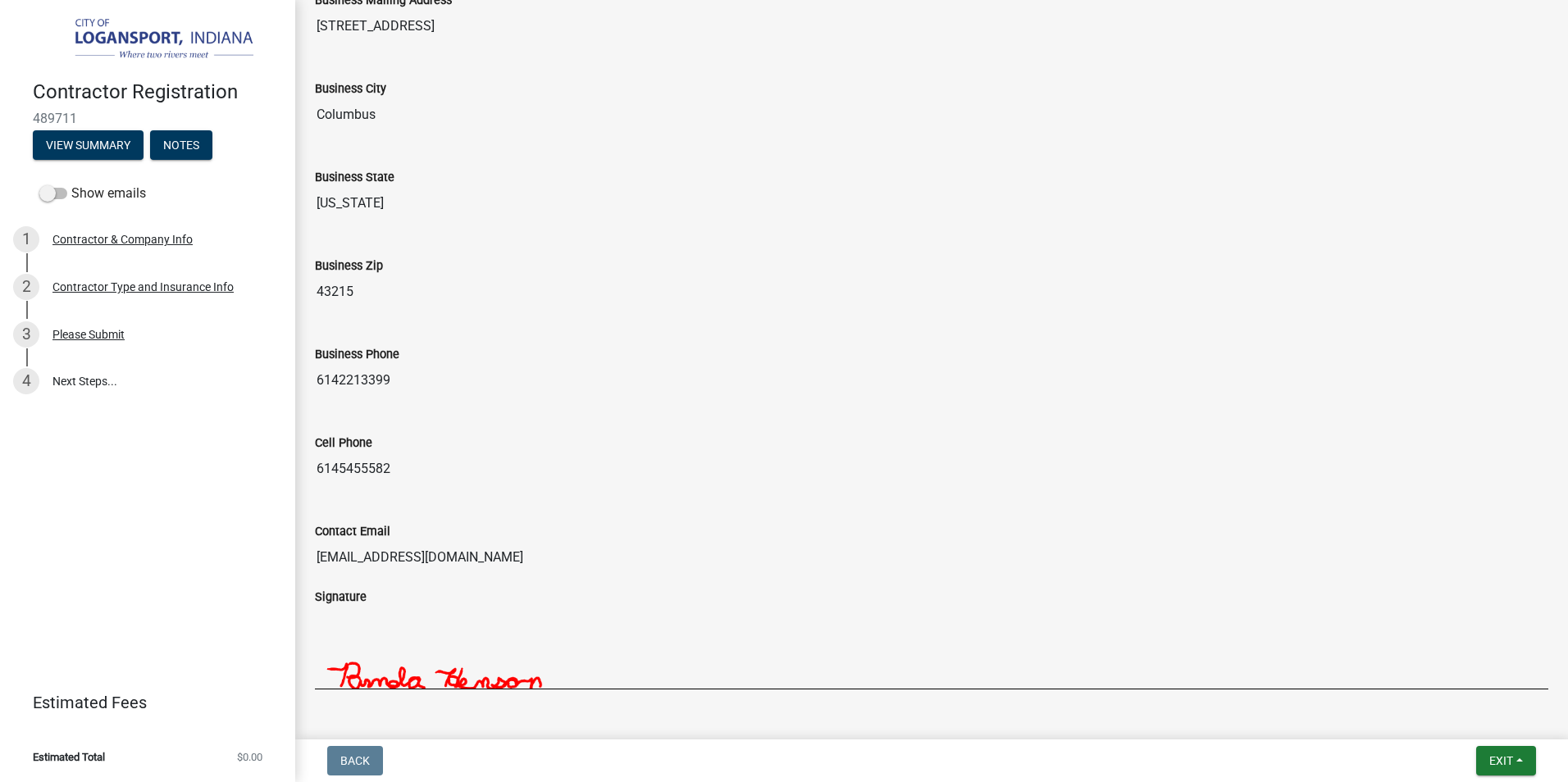
scroll to position [1146, 0]
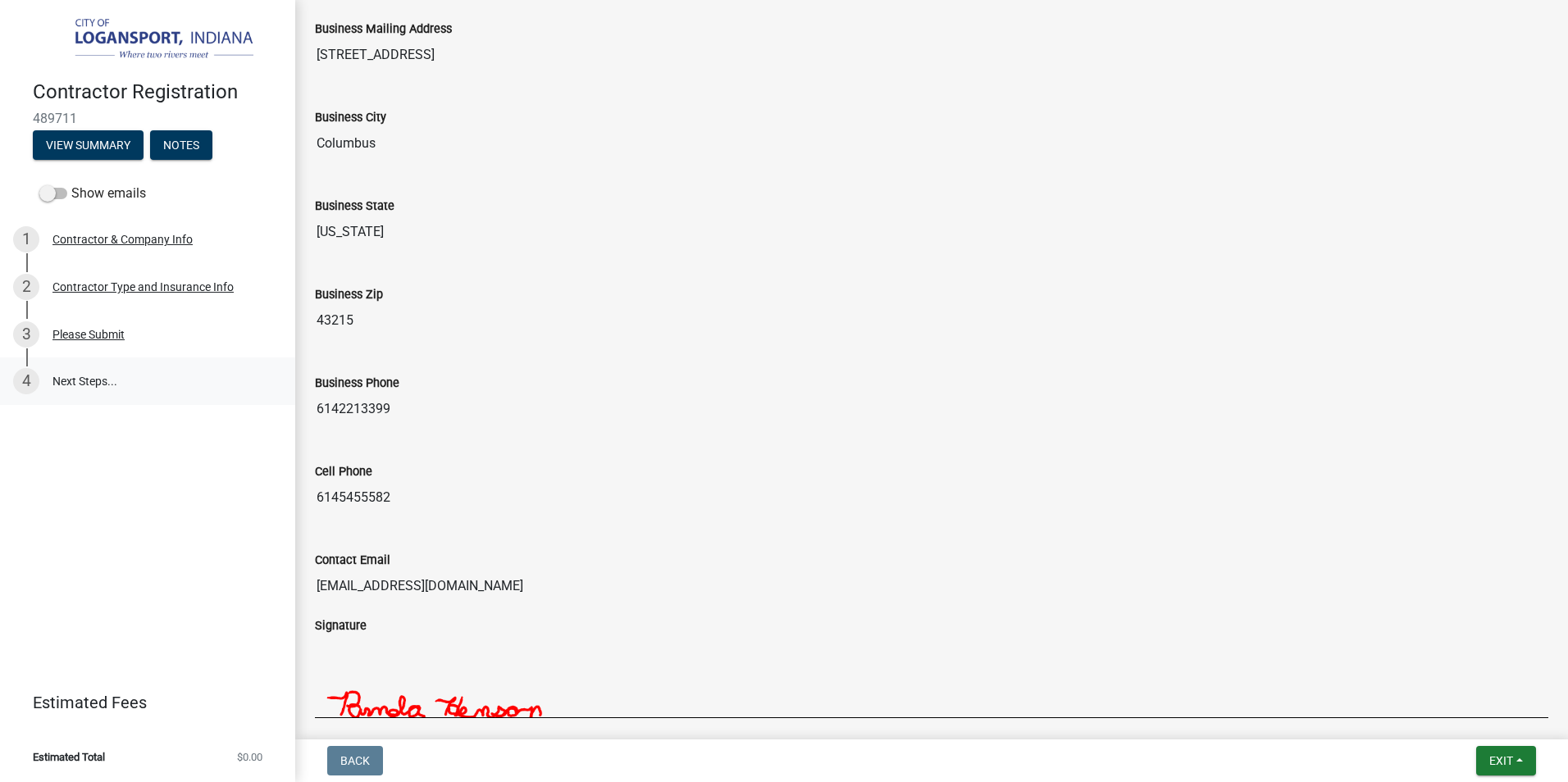
click at [71, 383] on link "4 Next Steps..." at bounding box center [147, 381] width 295 height 48
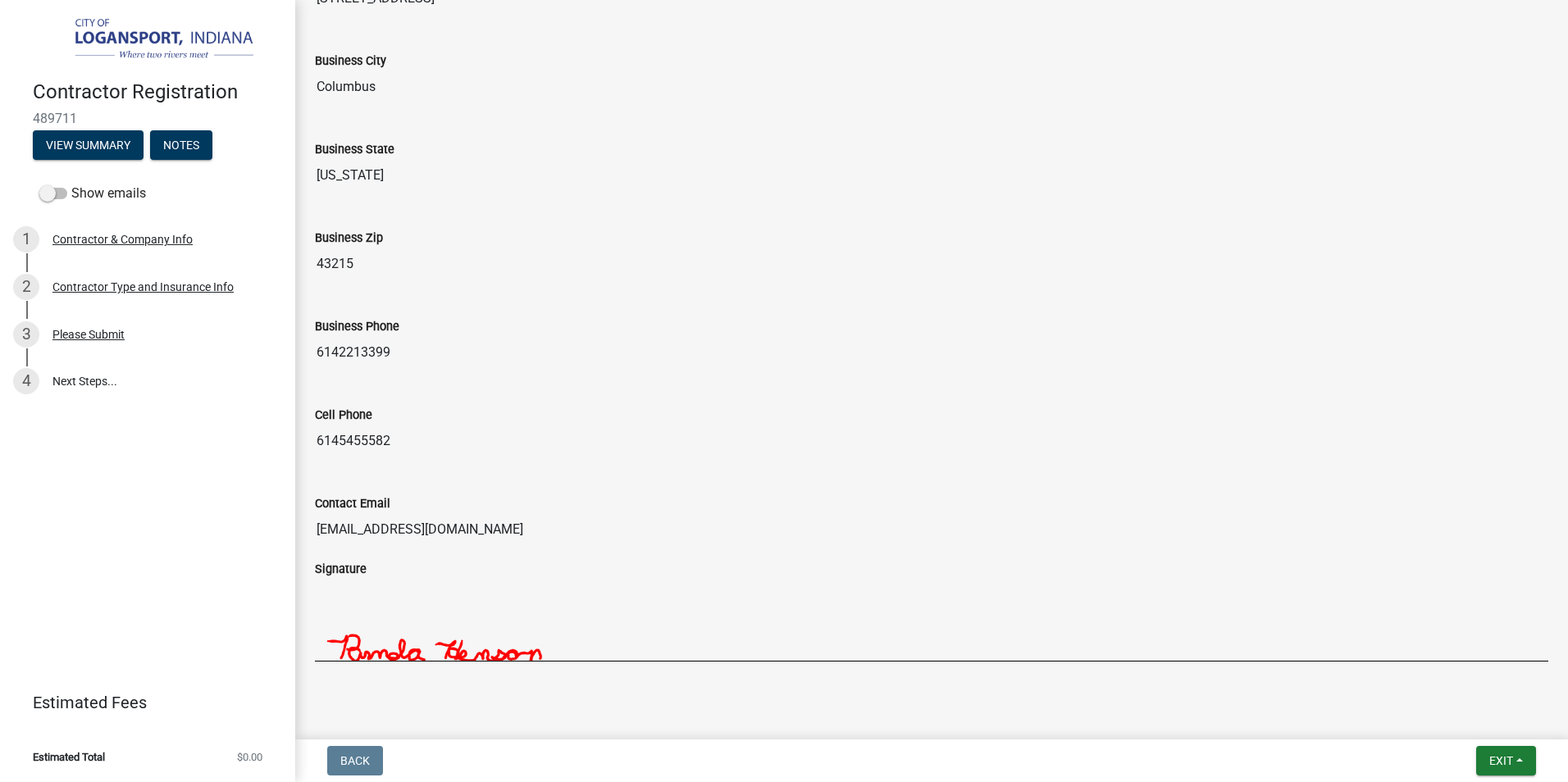
scroll to position [1229, 0]
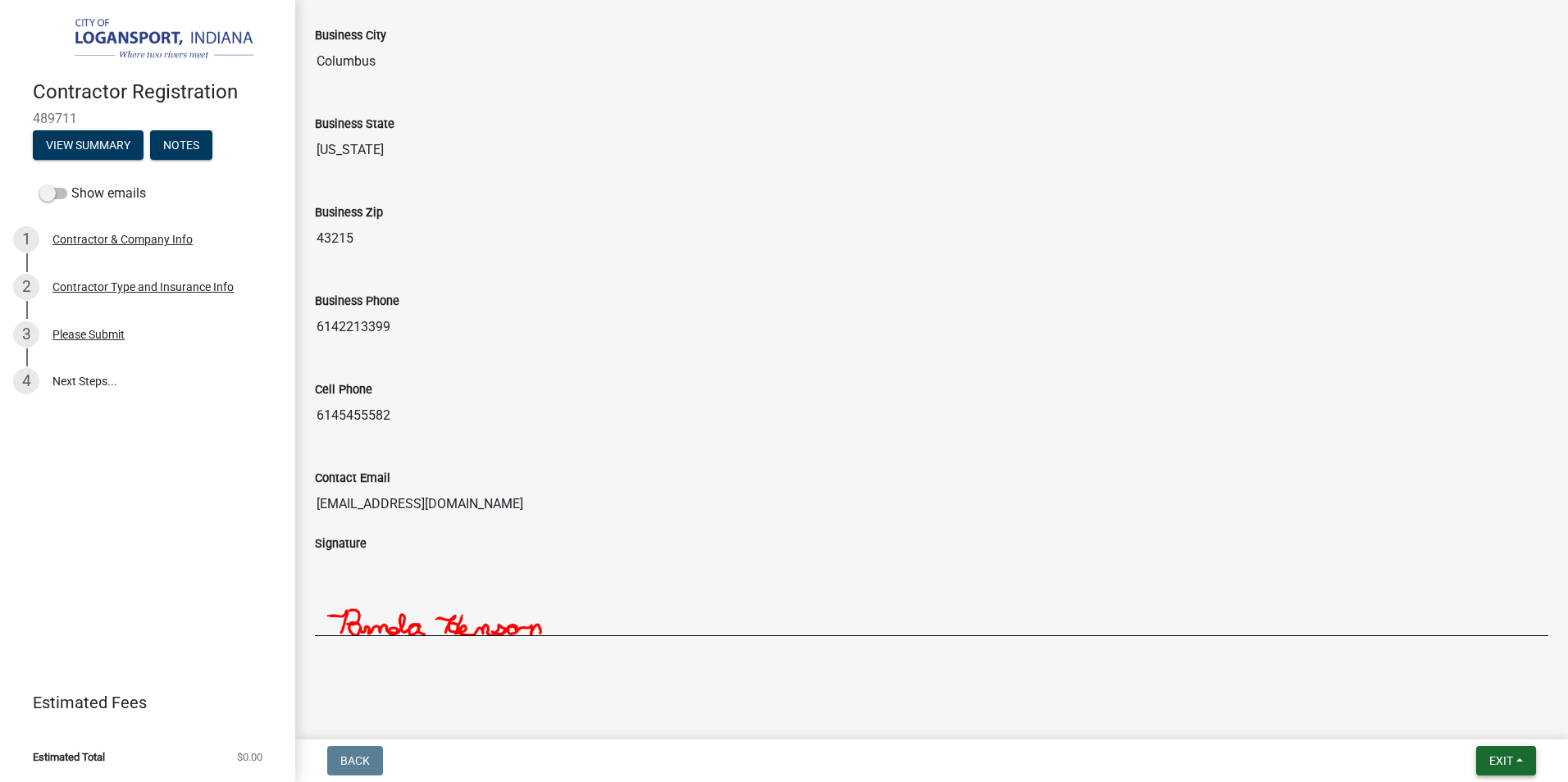
click at [1505, 762] on span "Exit" at bounding box center [1501, 761] width 24 height 13
click at [1447, 723] on button "Save & Exit" at bounding box center [1470, 718] width 131 height 39
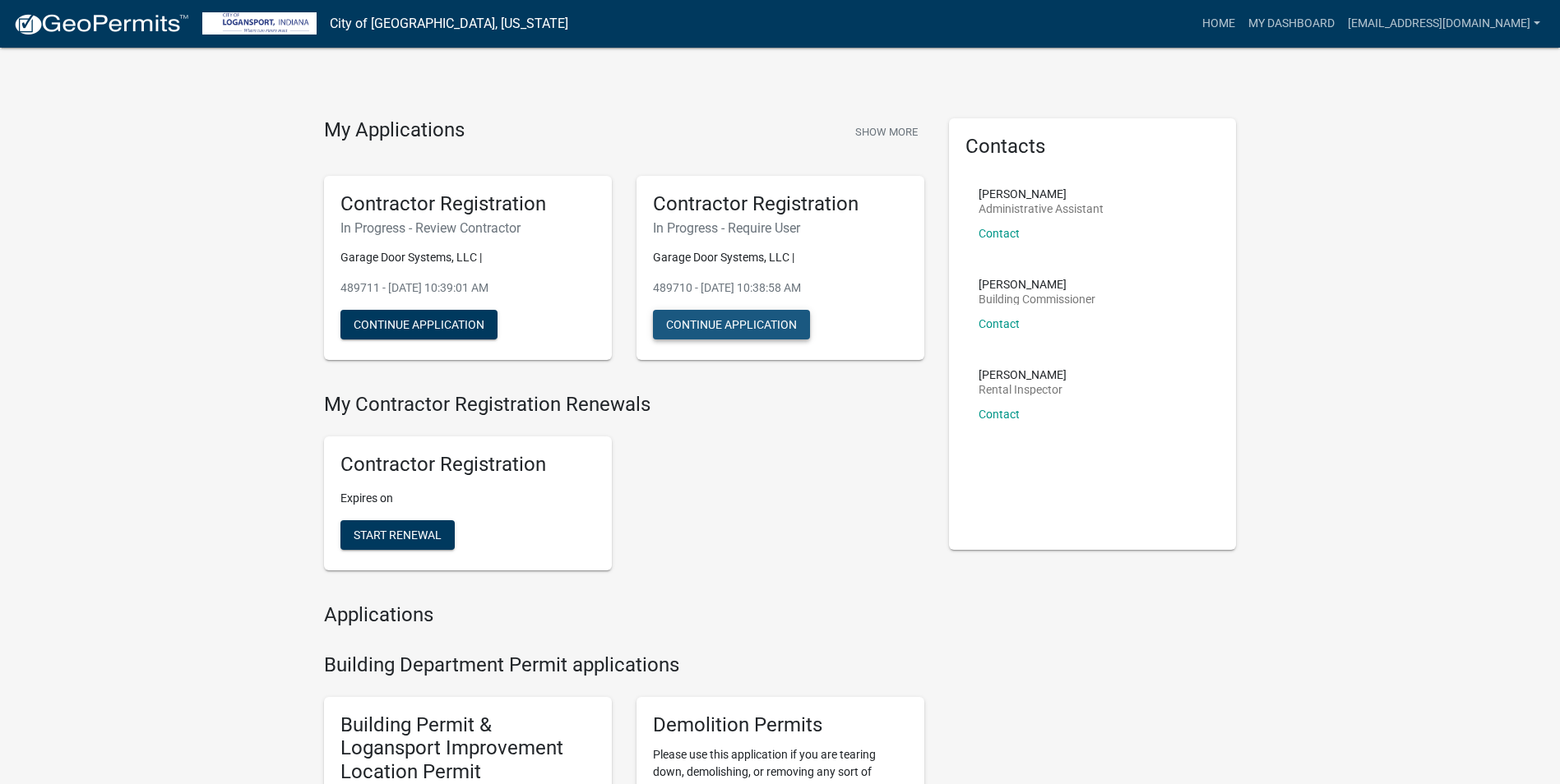
click at [705, 322] on button "Continue Application" at bounding box center [731, 324] width 157 height 29
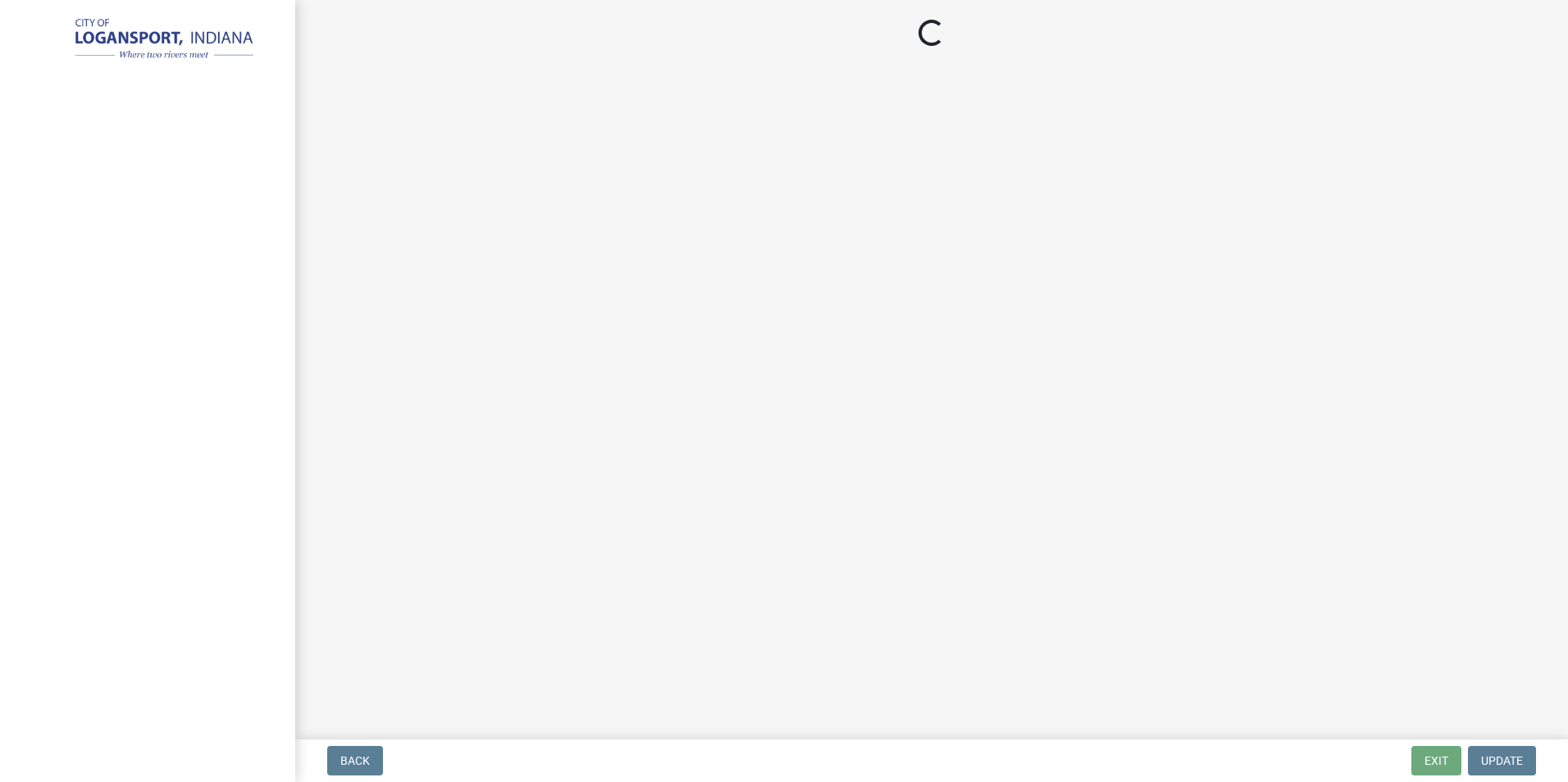
select select "OH"
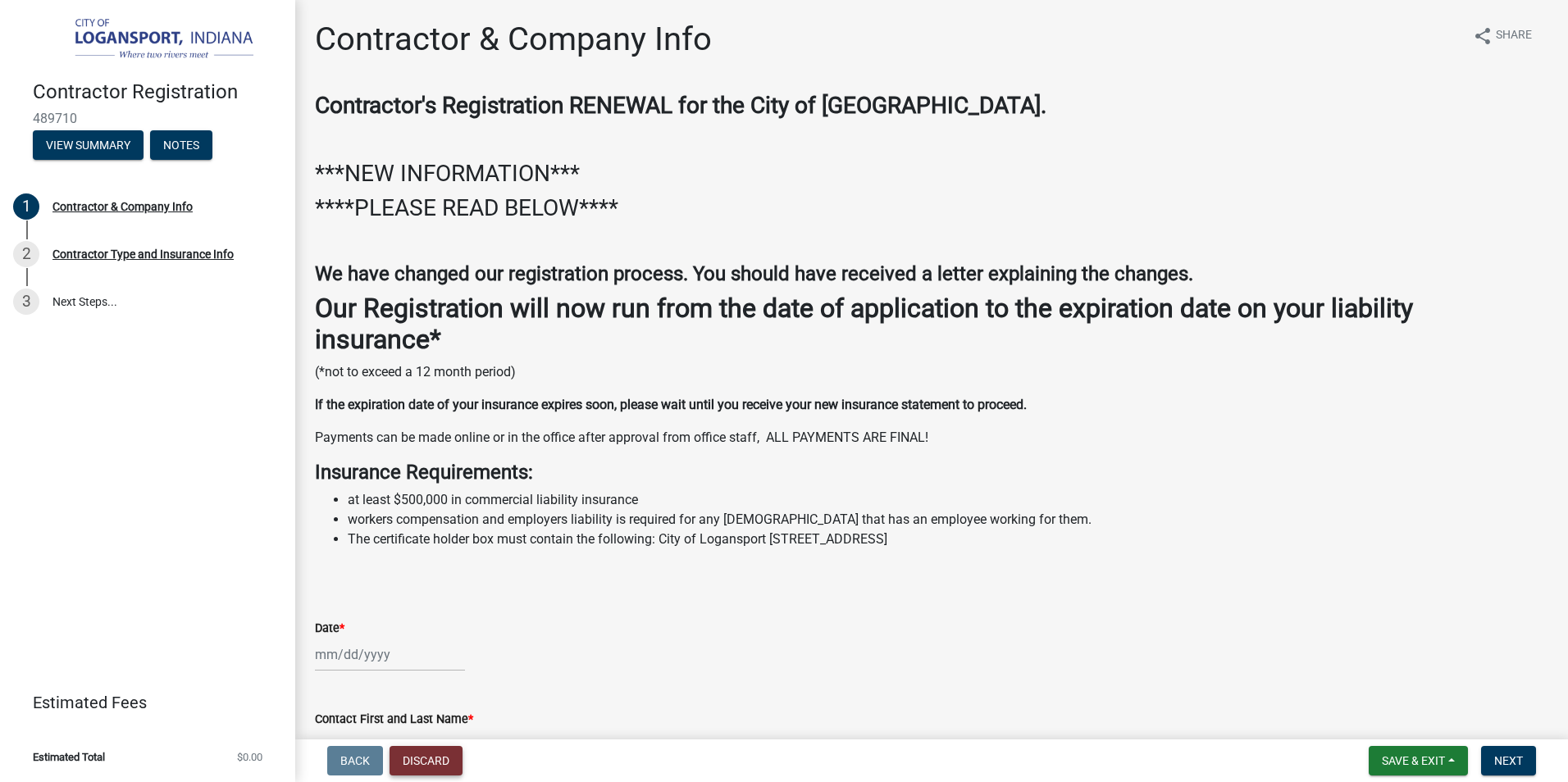
click at [439, 769] on button "Discard" at bounding box center [426, 761] width 73 height 29
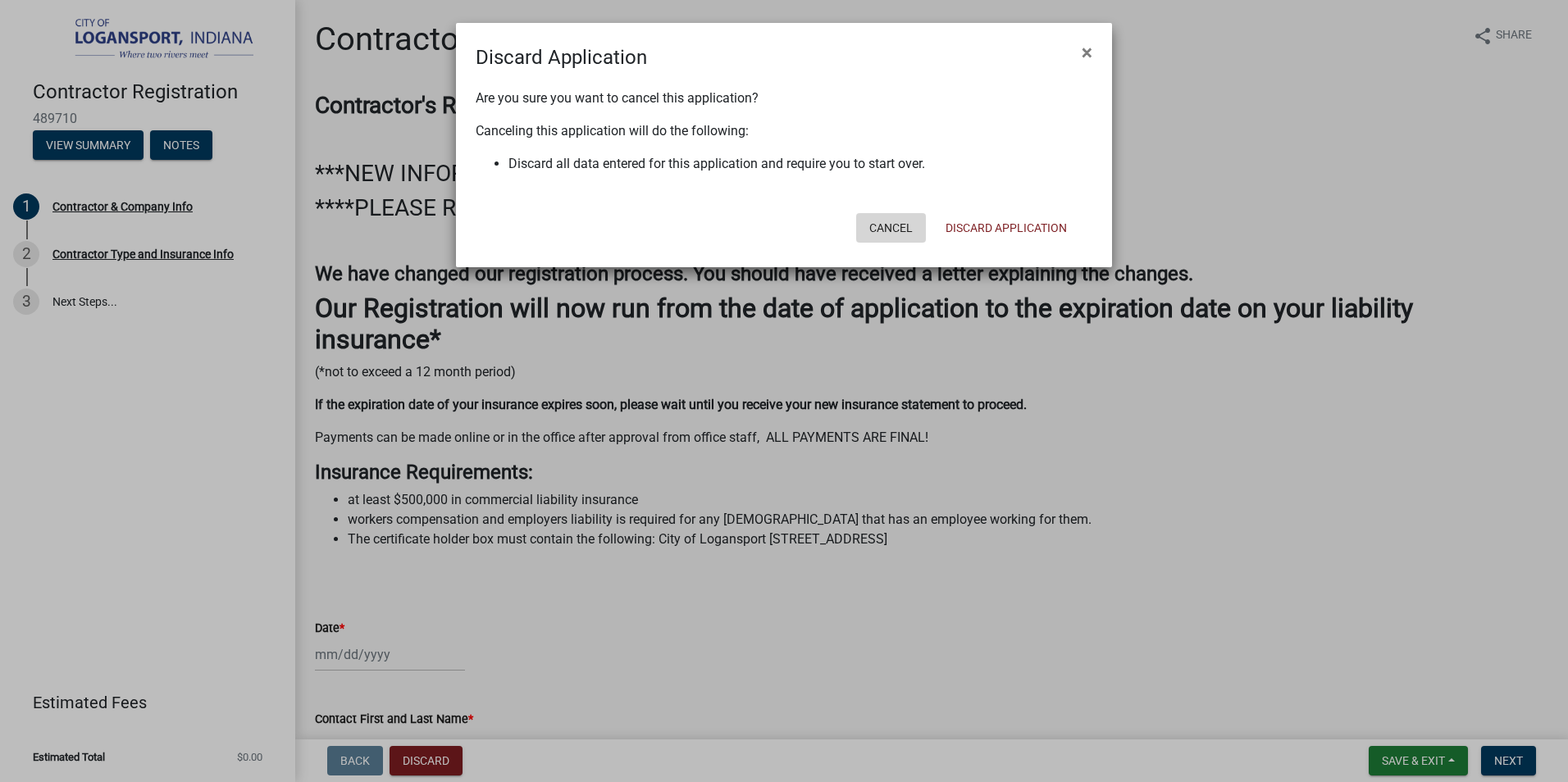
click at [899, 226] on button "Cancel" at bounding box center [891, 227] width 70 height 29
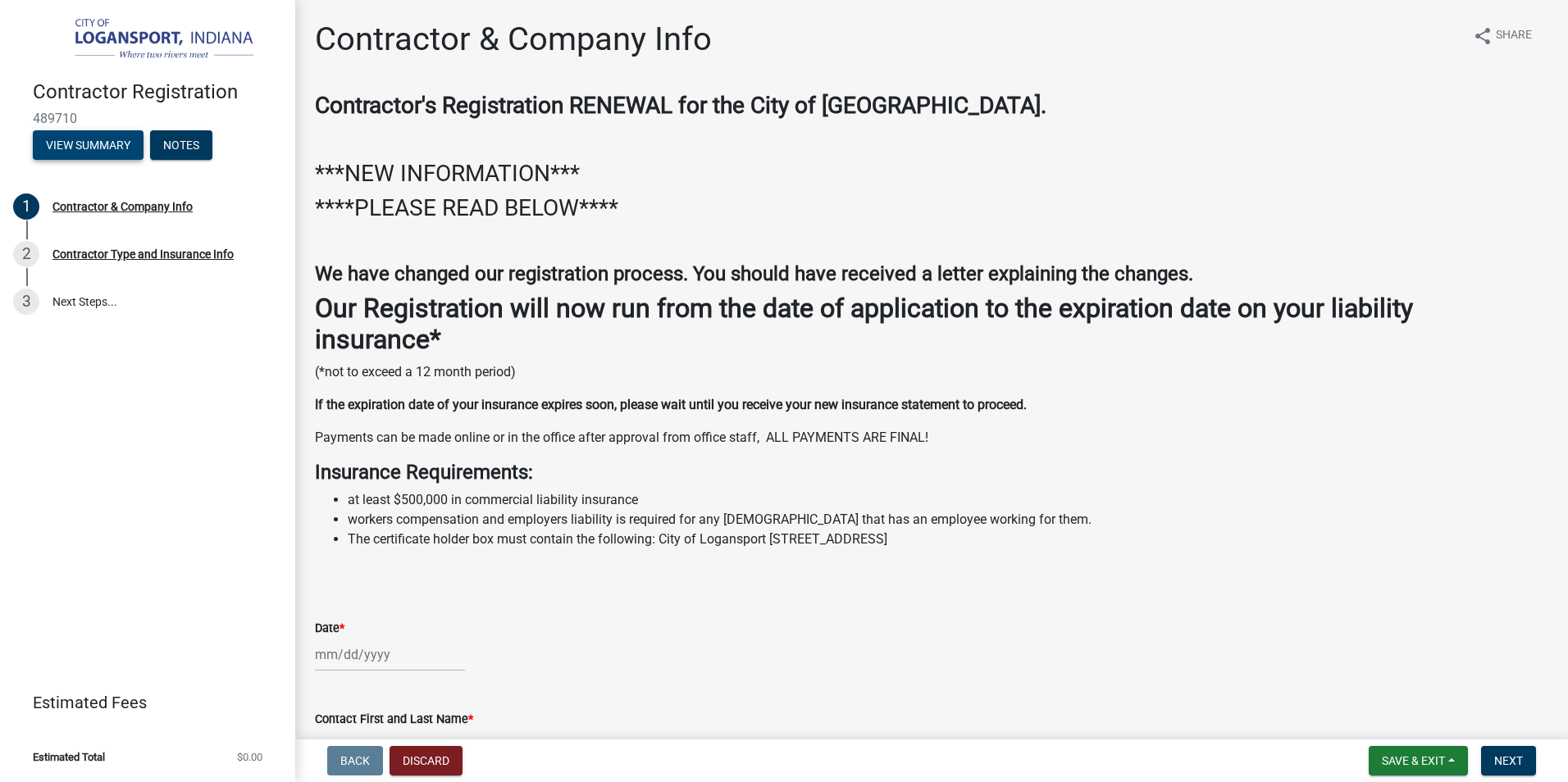
click at [85, 138] on button "View Summary" at bounding box center [88, 145] width 111 height 29
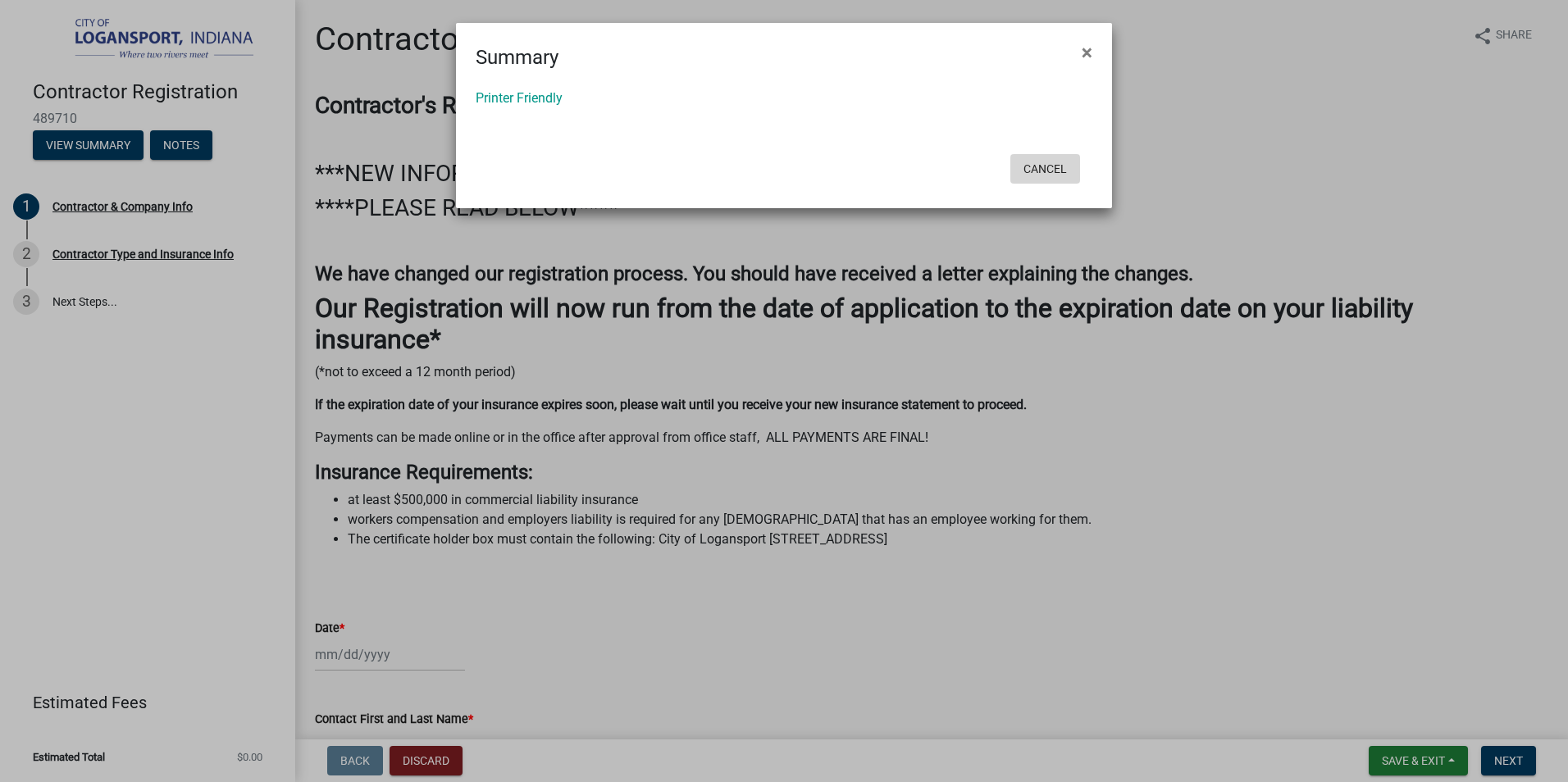
click at [1047, 168] on button "Cancel" at bounding box center [1045, 168] width 70 height 29
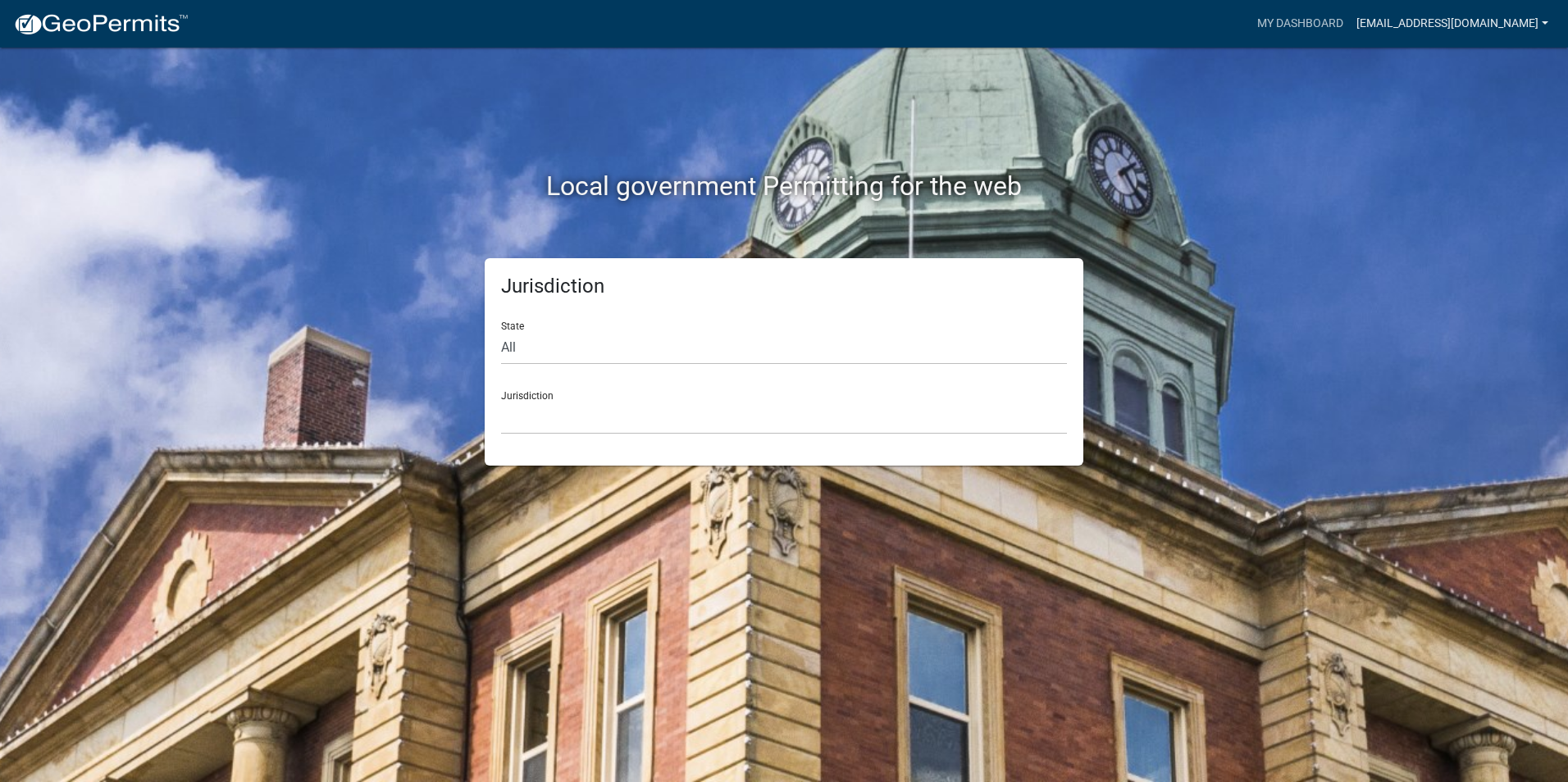
click at [1402, 22] on link "[EMAIL_ADDRESS][DOMAIN_NAME]" at bounding box center [1452, 23] width 205 height 31
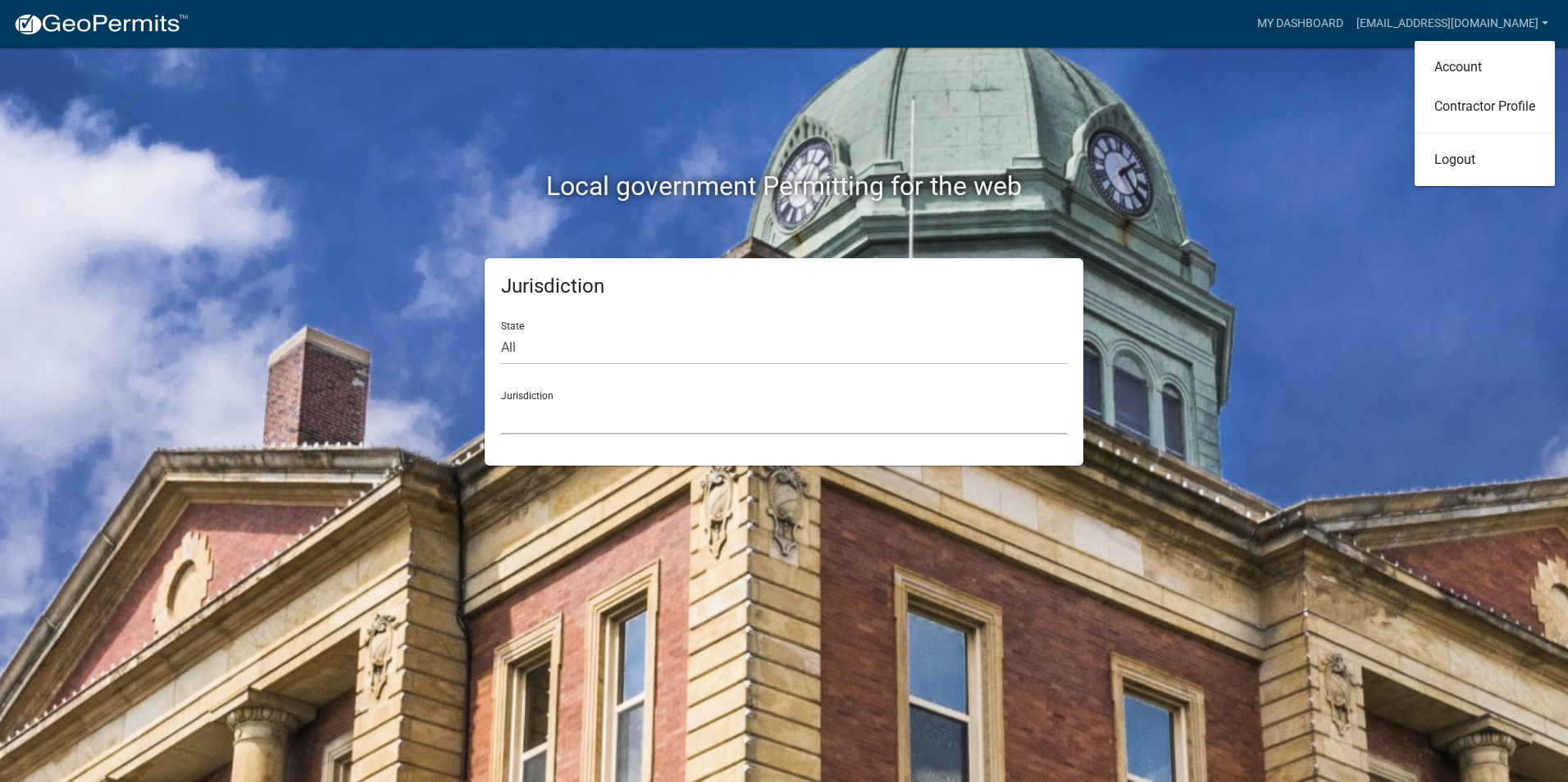
click at [566, 410] on select "[GEOGRAPHIC_DATA], [US_STATE] [GEOGRAPHIC_DATA], [US_STATE][PERSON_NAME][GEOGRA…" at bounding box center [784, 418] width 566 height 34
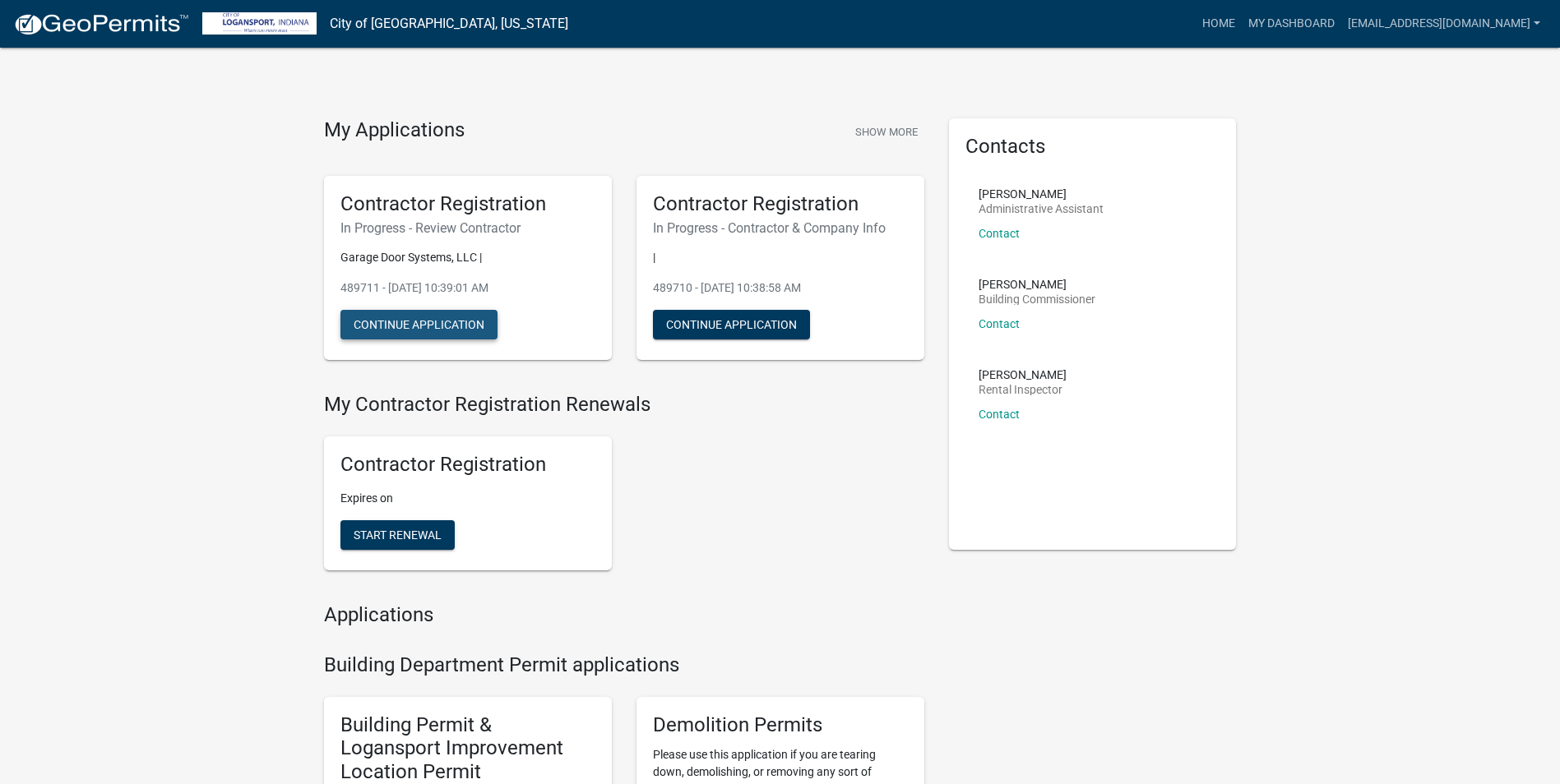
click at [417, 323] on button "Continue Application" at bounding box center [419, 324] width 157 height 29
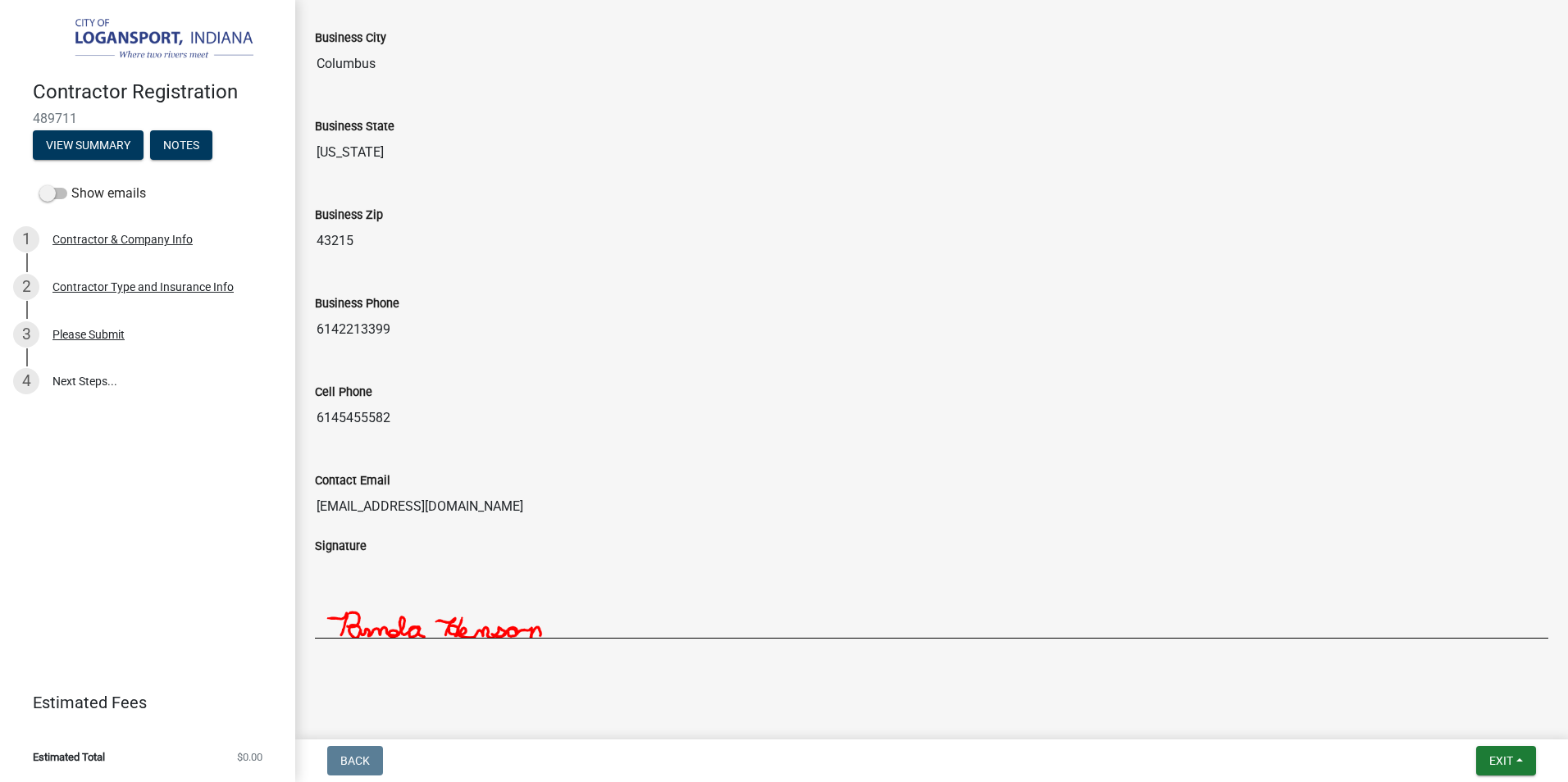
scroll to position [1229, 0]
click at [96, 142] on button "View Summary" at bounding box center [88, 145] width 111 height 29
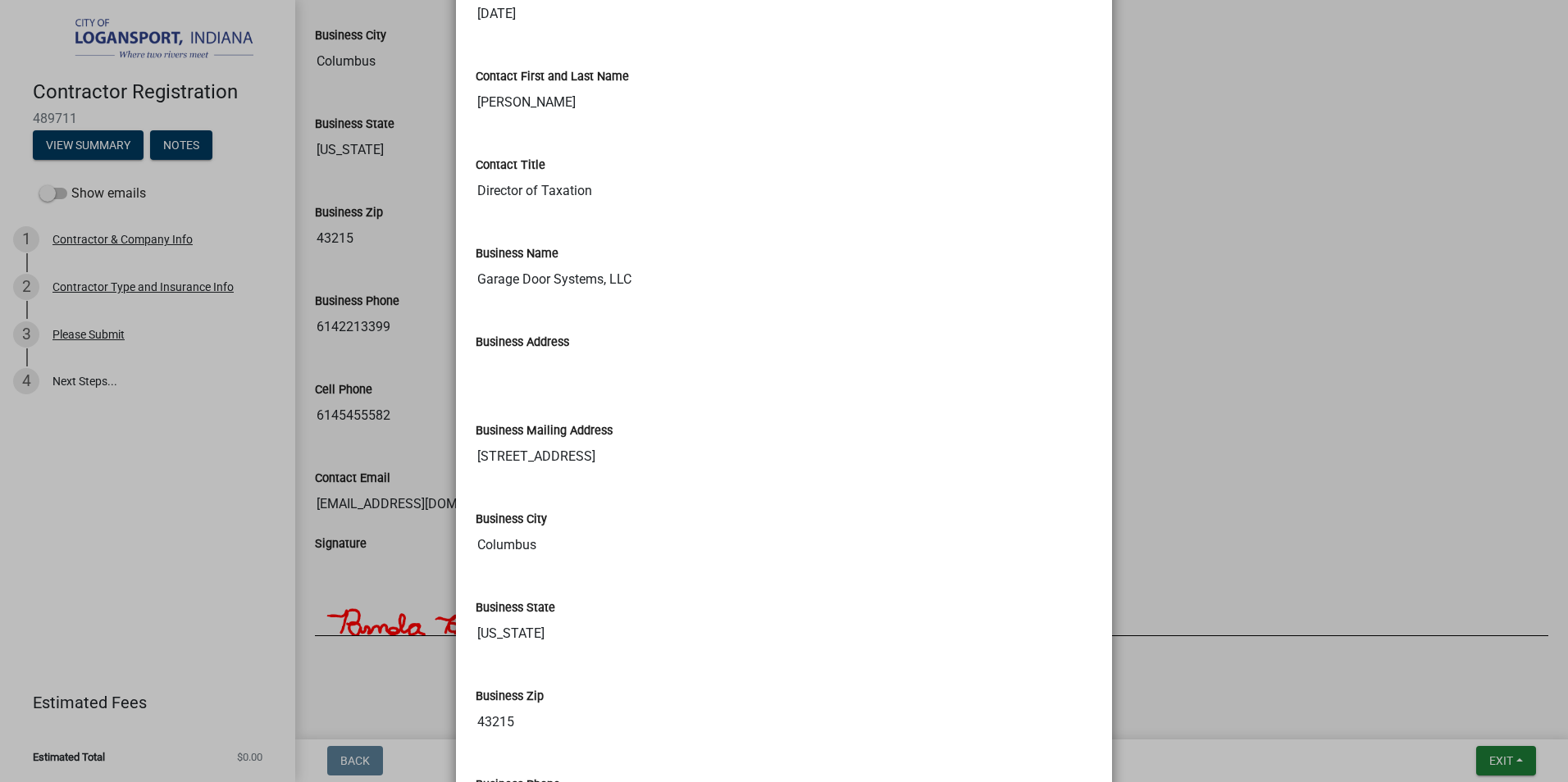
click at [708, 663] on div "Business State [US_STATE]" at bounding box center [784, 619] width 641 height 89
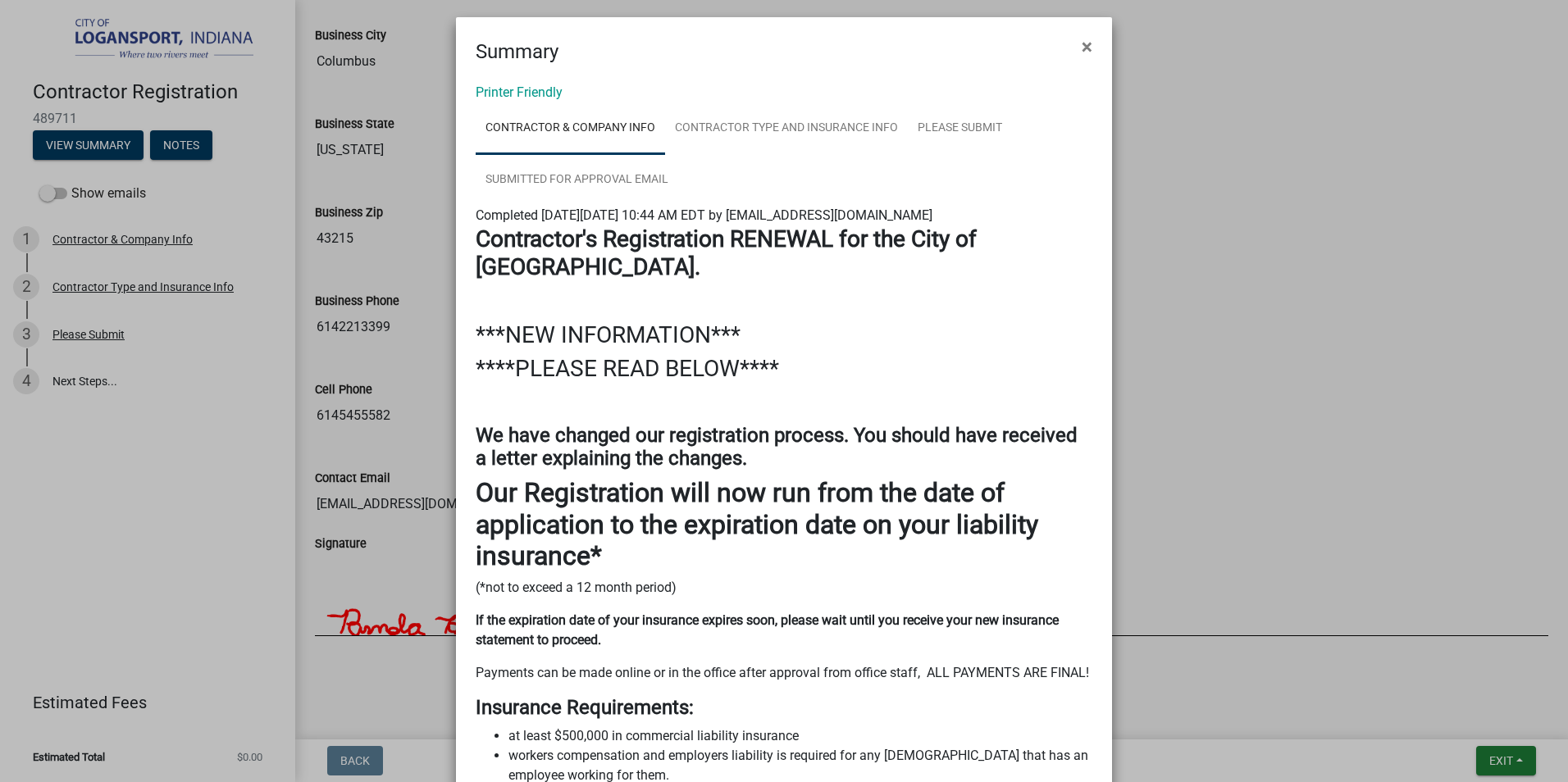
scroll to position [0, 0]
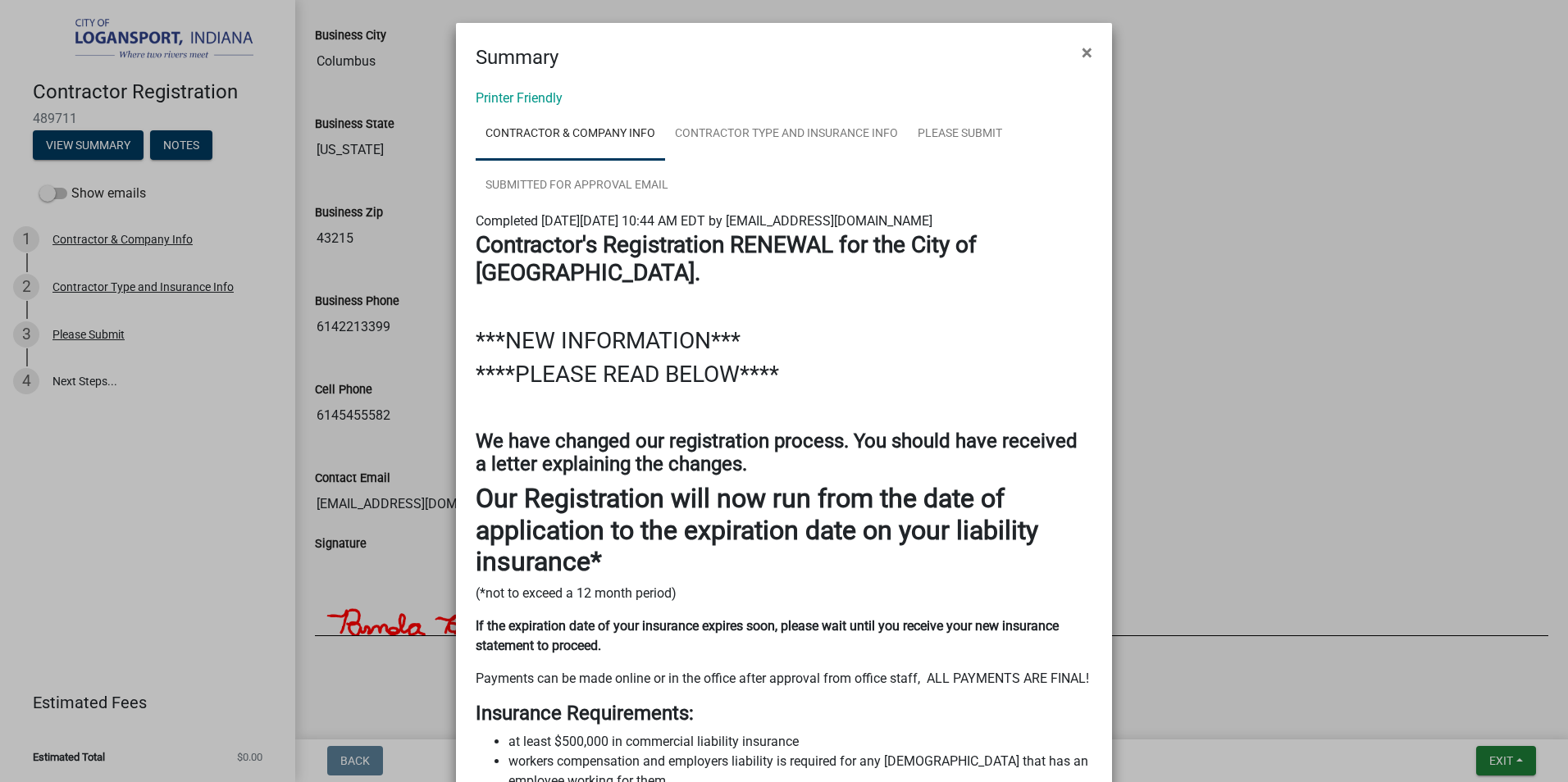
click at [612, 65] on div "Summary ×" at bounding box center [784, 47] width 656 height 49
click at [1082, 49] on span "×" at bounding box center [1087, 52] width 11 height 23
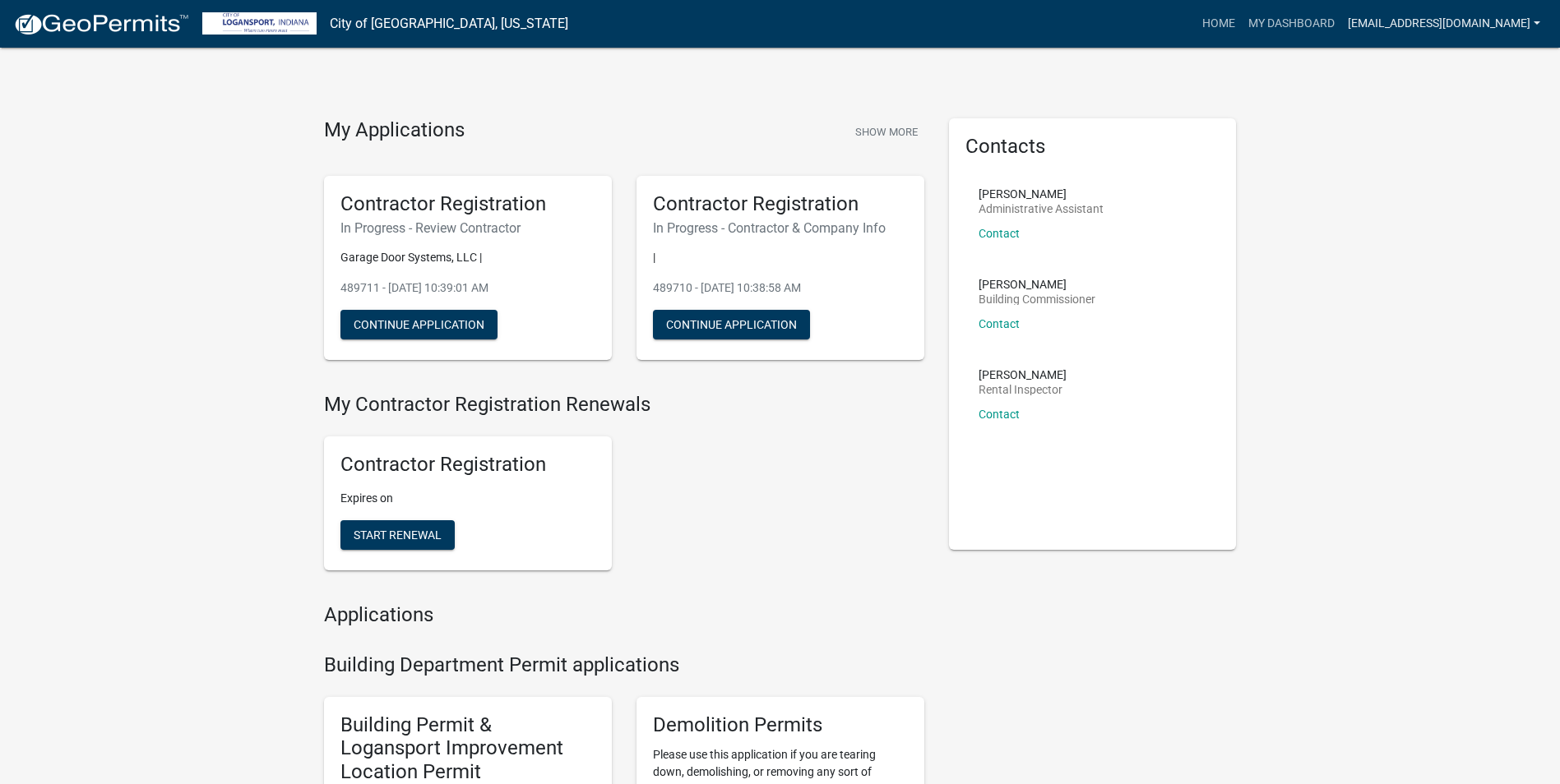
click at [1535, 22] on link "[EMAIL_ADDRESS][DOMAIN_NAME]" at bounding box center [1444, 23] width 205 height 31
click at [1436, 163] on link "Logout" at bounding box center [1476, 160] width 140 height 39
